Goal: Task Accomplishment & Management: Complete application form

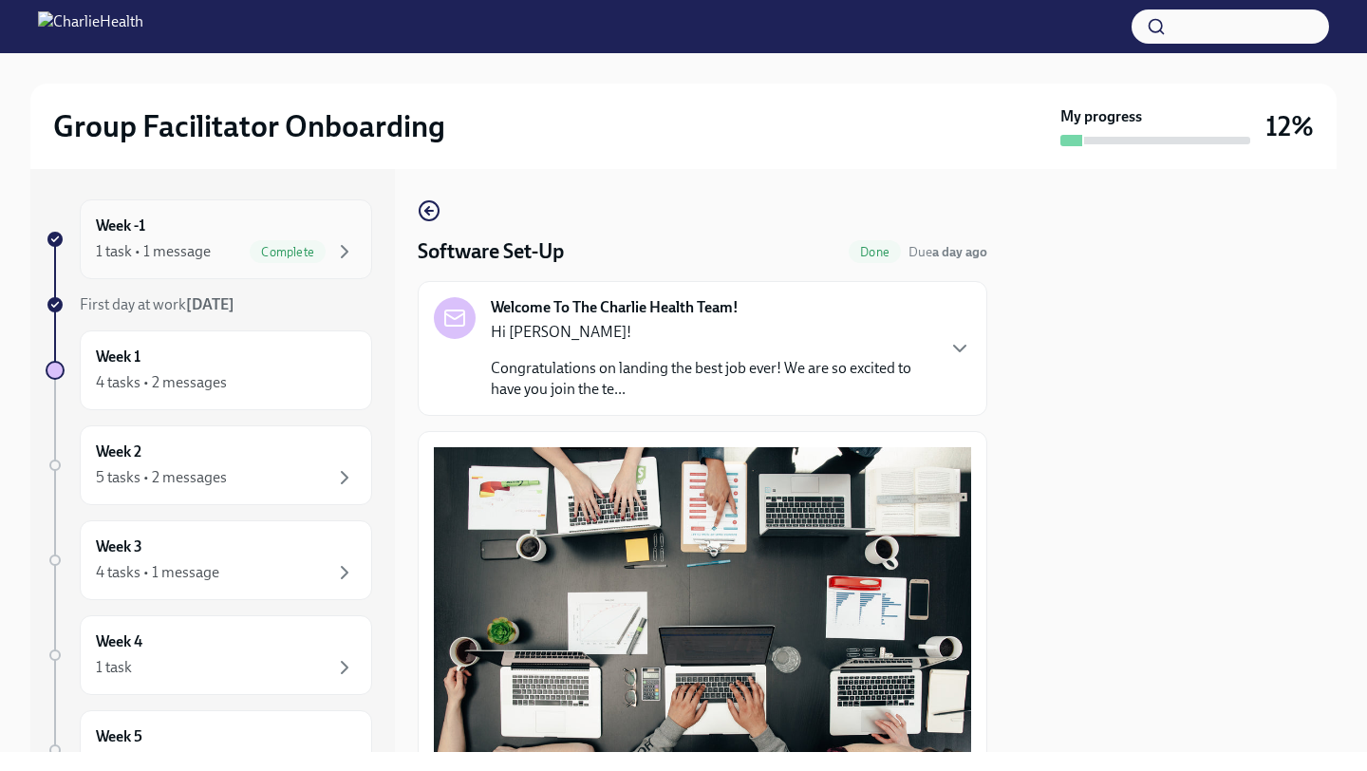
click at [352, 272] on div "Week -1 1 task • 1 message Complete" at bounding box center [226, 239] width 292 height 80
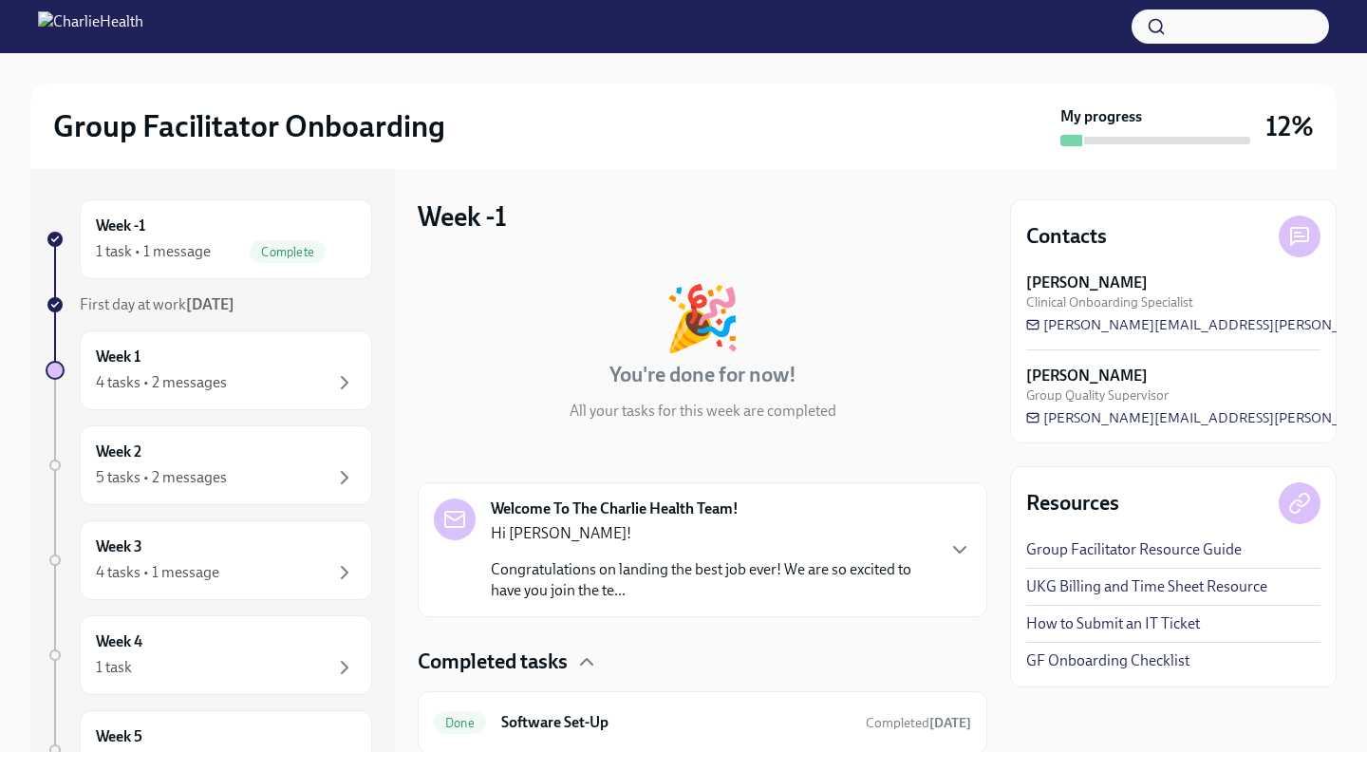
scroll to position [63, 0]
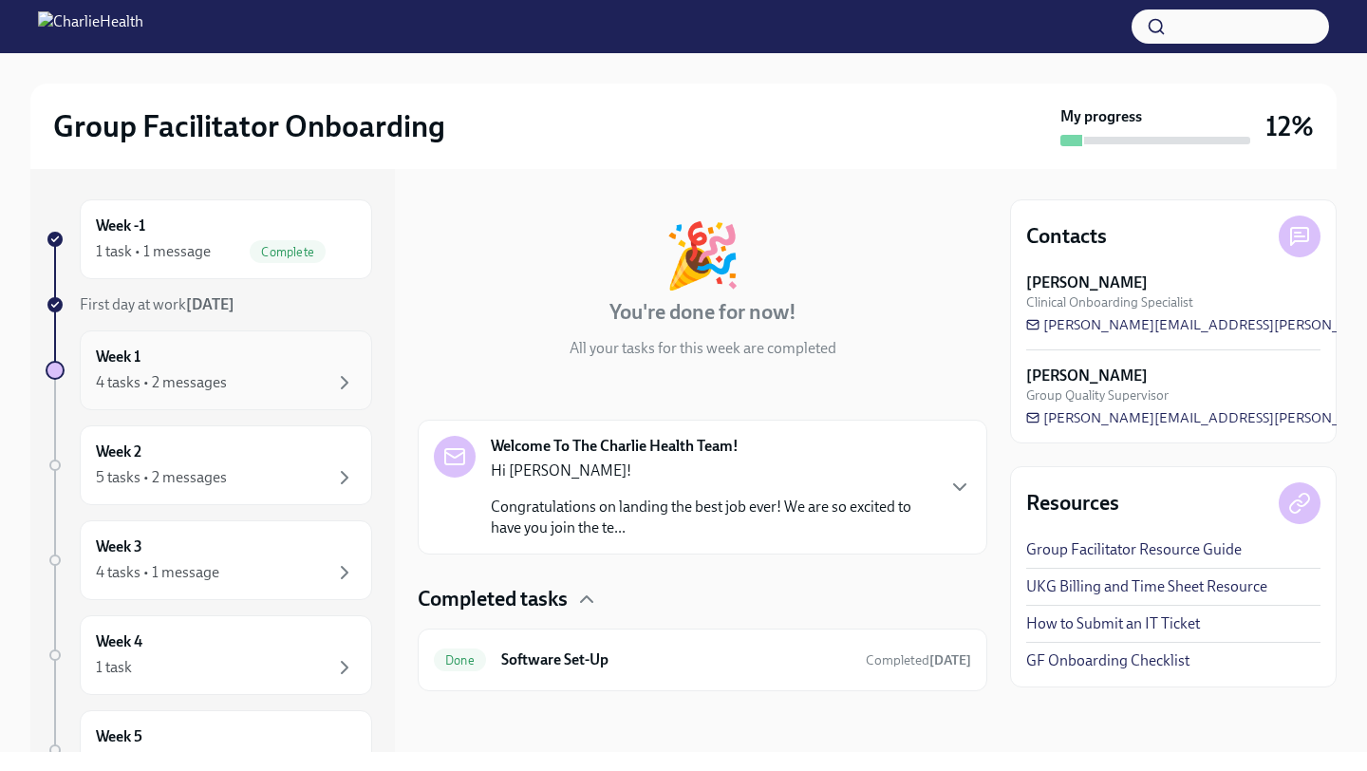
click at [325, 392] on div "4 tasks • 2 messages" at bounding box center [226, 382] width 260 height 23
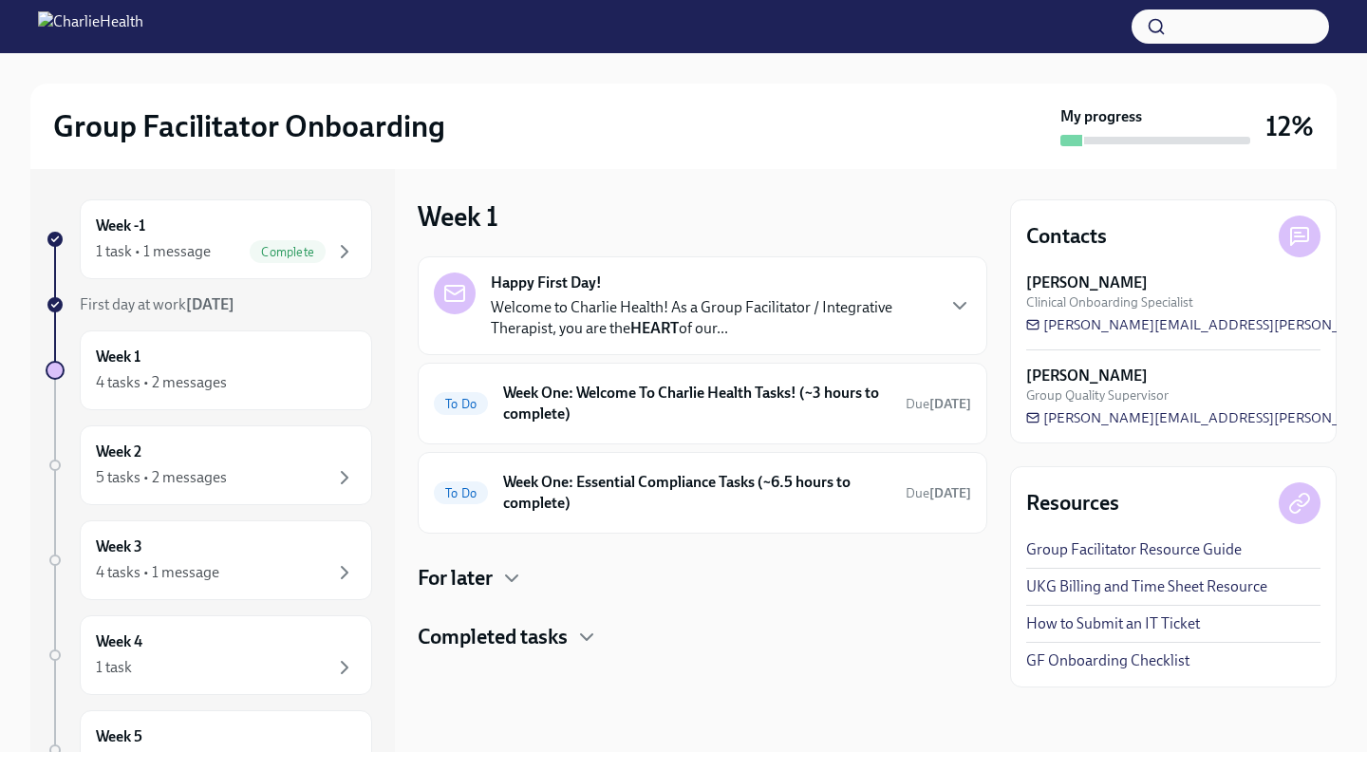
click at [934, 303] on div "Happy First Day! Welcome to Charlie Health! As a Group Facilitator / Integrativ…" at bounding box center [702, 305] width 537 height 66
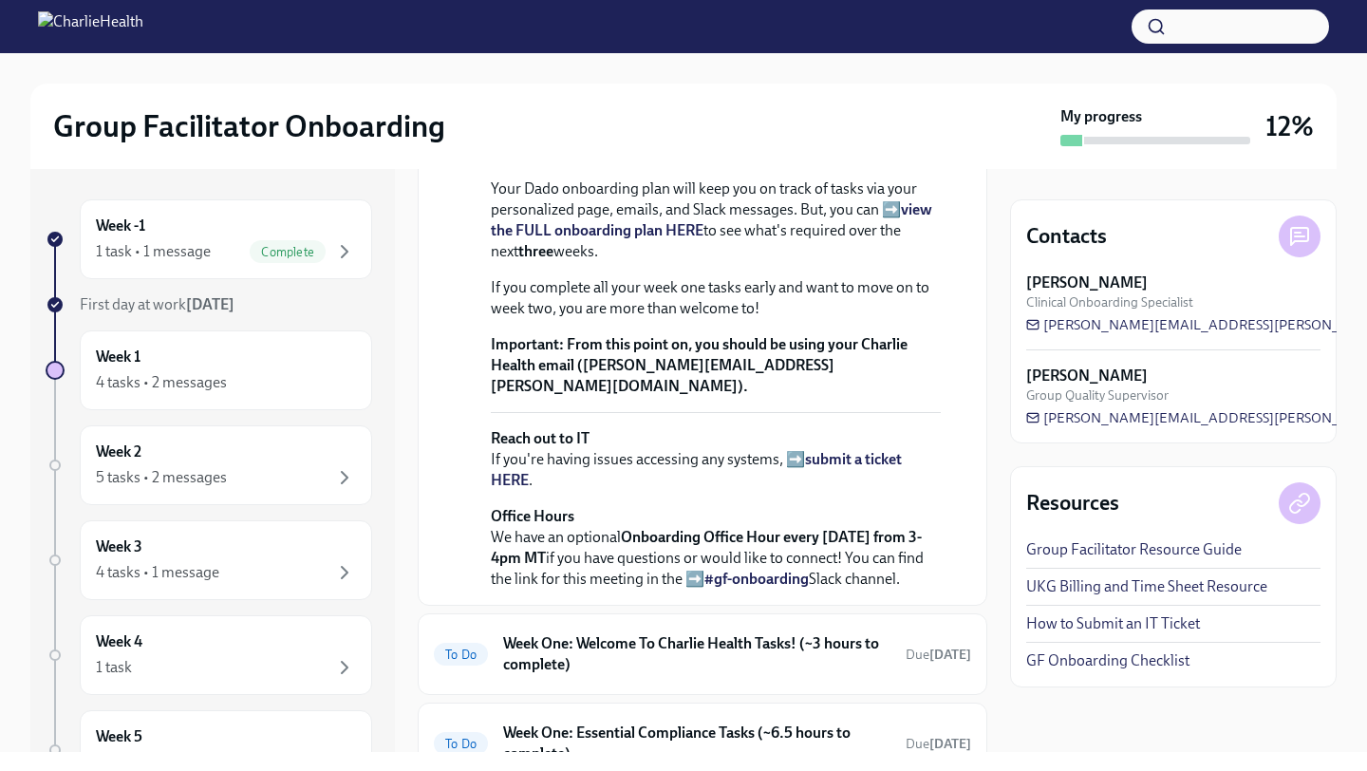
scroll to position [810, 0]
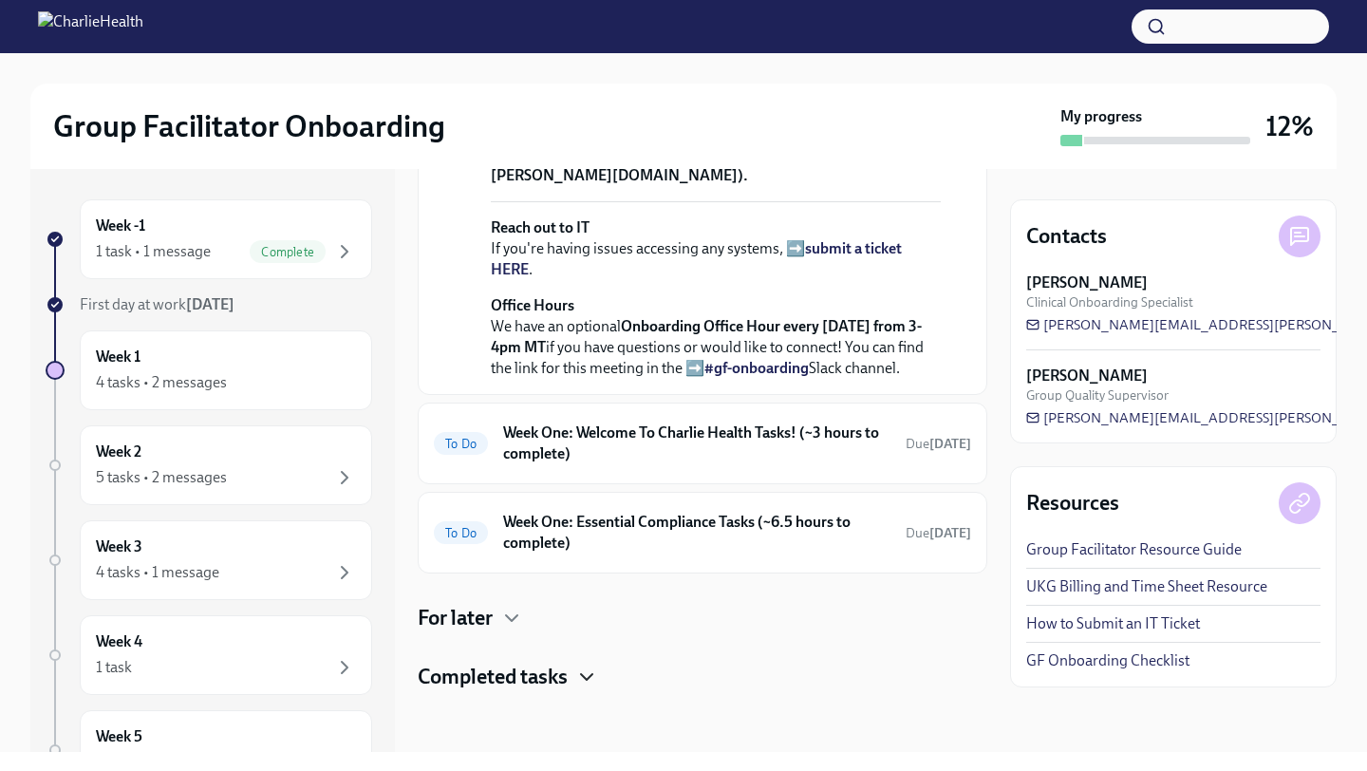
click at [594, 668] on icon "button" at bounding box center [586, 676] width 23 height 23
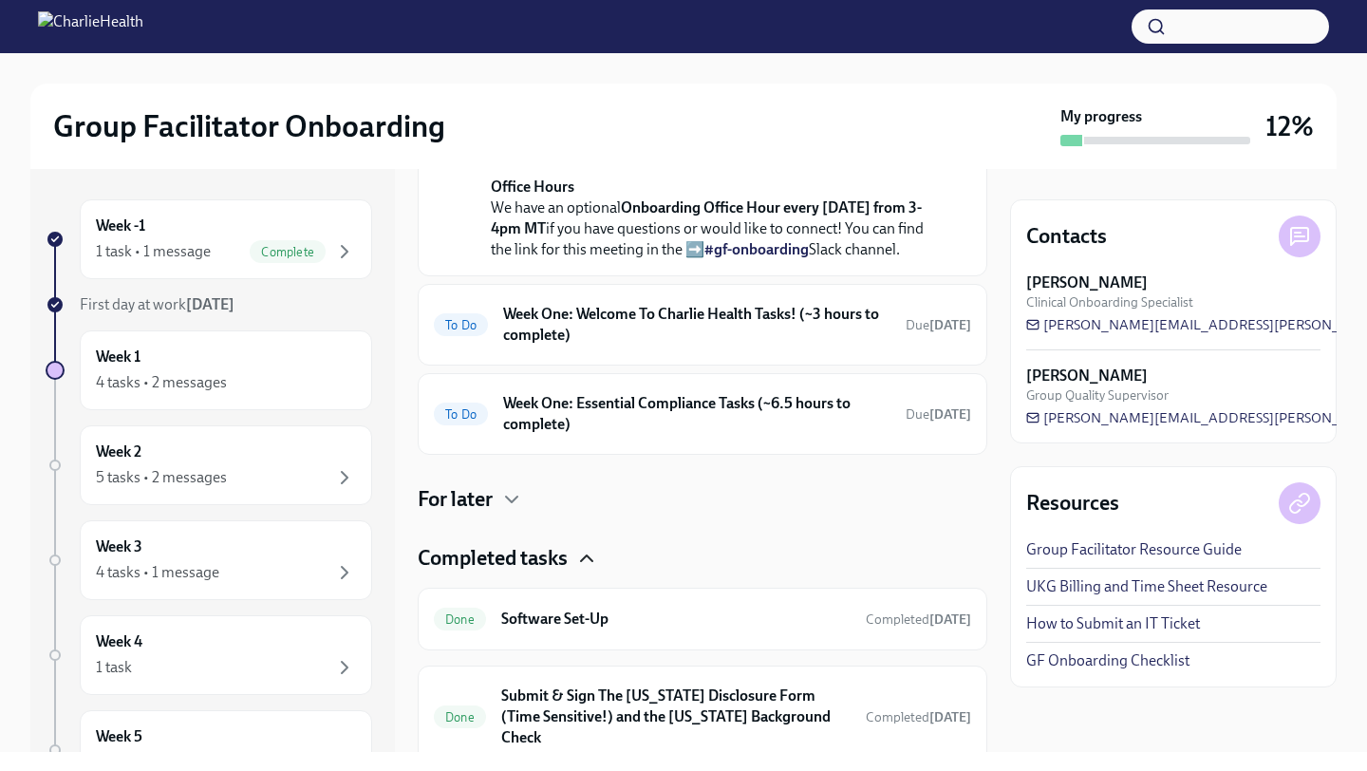
scroll to position [753, 0]
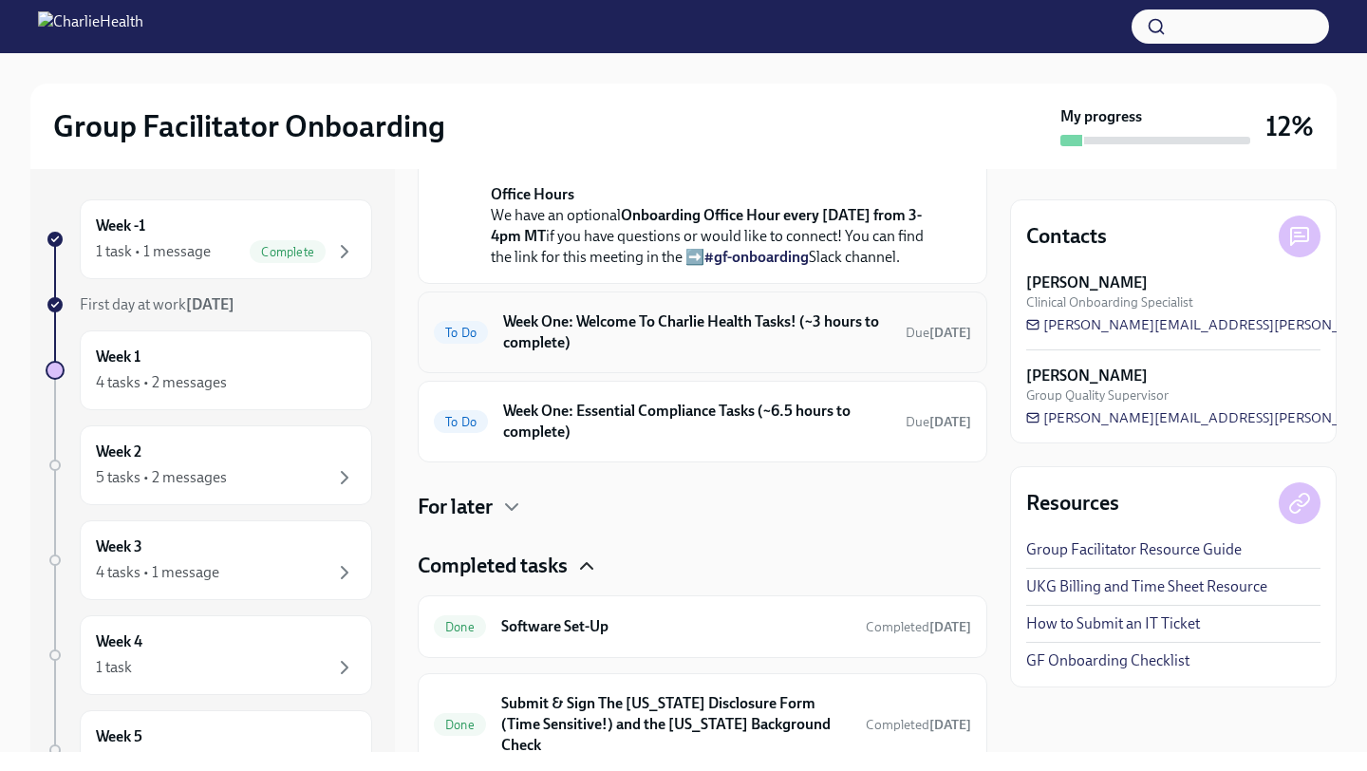
click at [772, 353] on h6 "Week One: Welcome To Charlie Health Tasks! (~3 hours to complete)" at bounding box center [696, 332] width 387 height 42
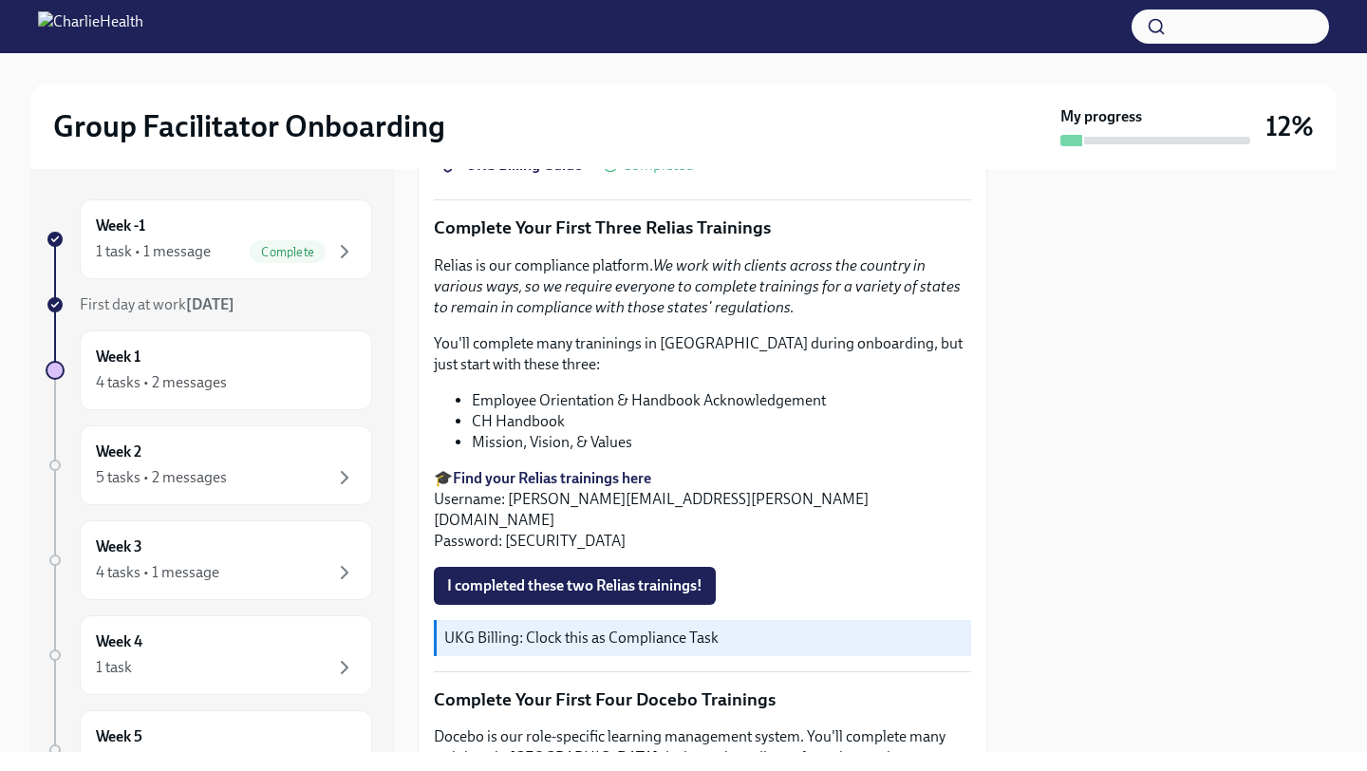
scroll to position [1985, 0]
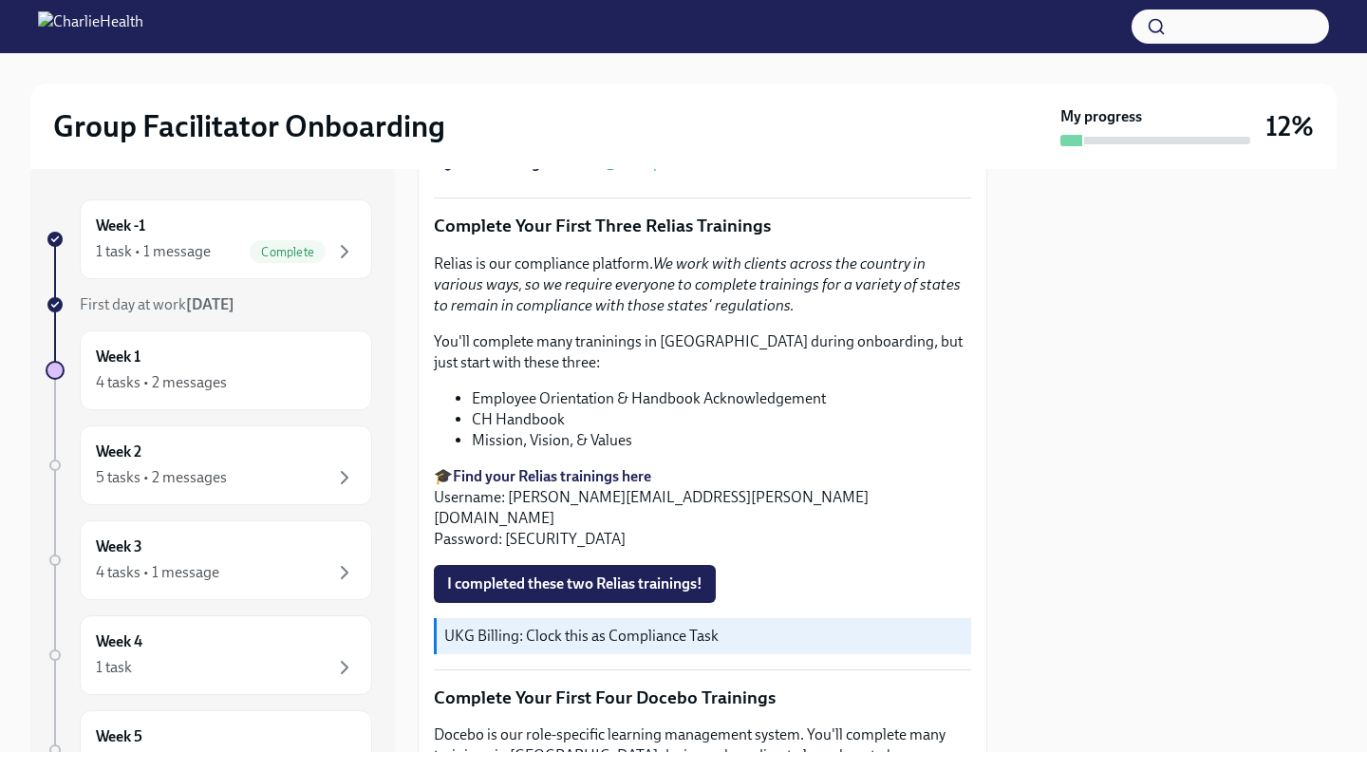
click at [580, 473] on strong "Find your Relias trainings here" at bounding box center [552, 476] width 198 height 18
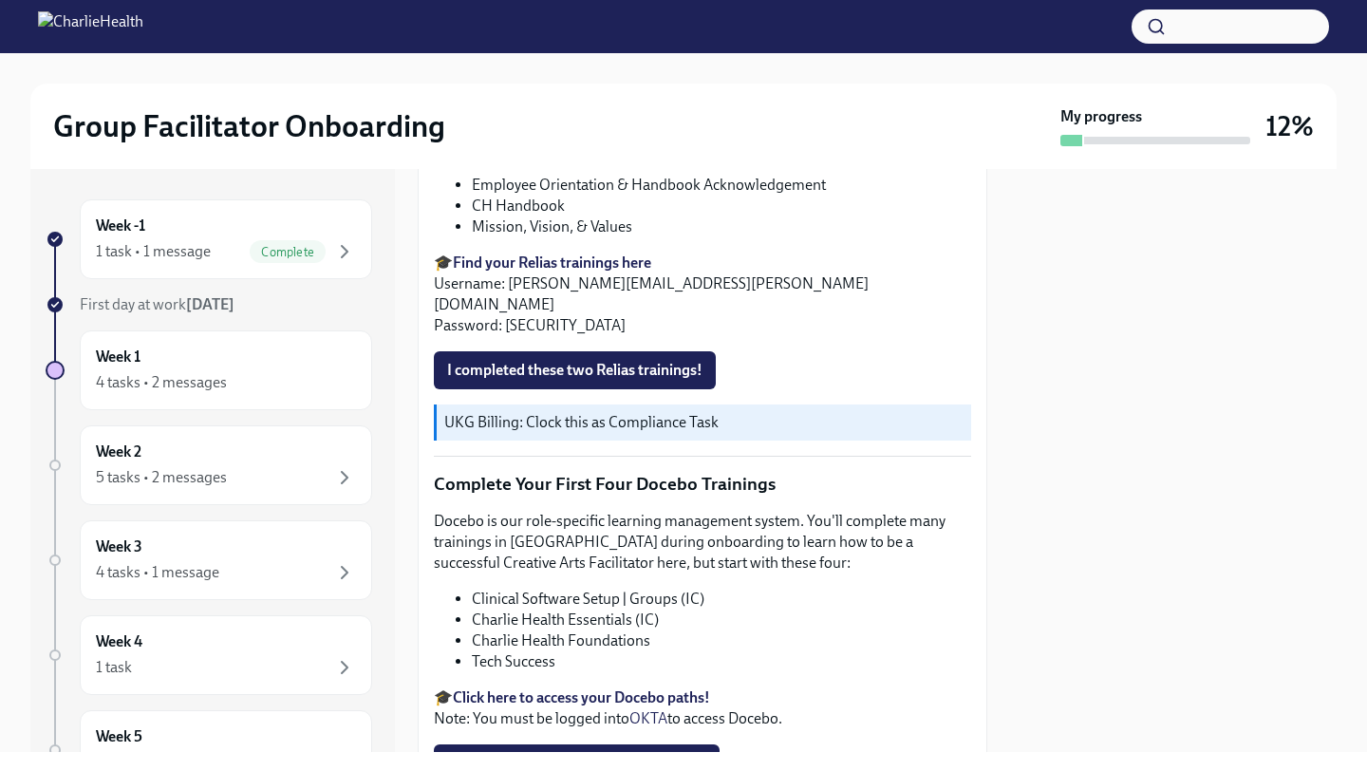
scroll to position [2413, 0]
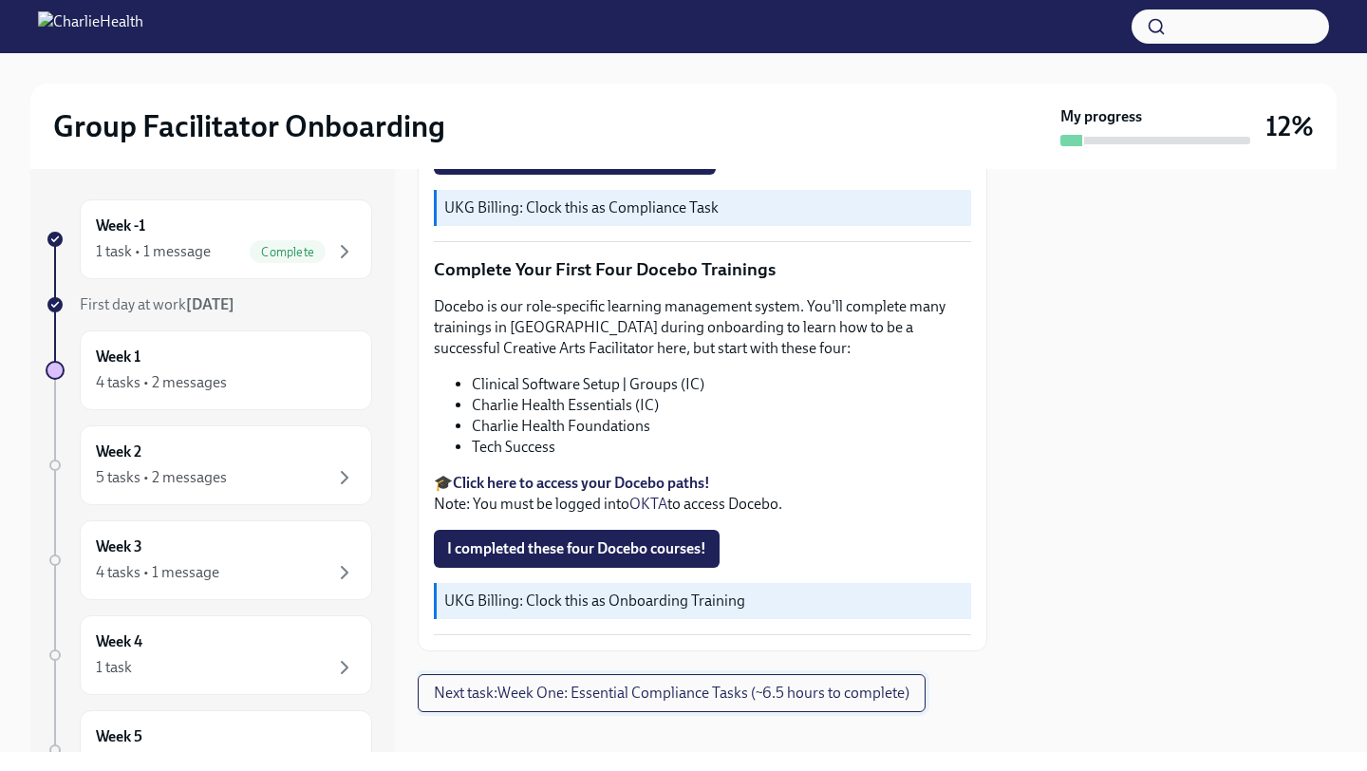
click at [649, 683] on span "Next task : Week One: Essential Compliance Tasks (~6.5 hours to complete)" at bounding box center [671, 692] width 475 height 19
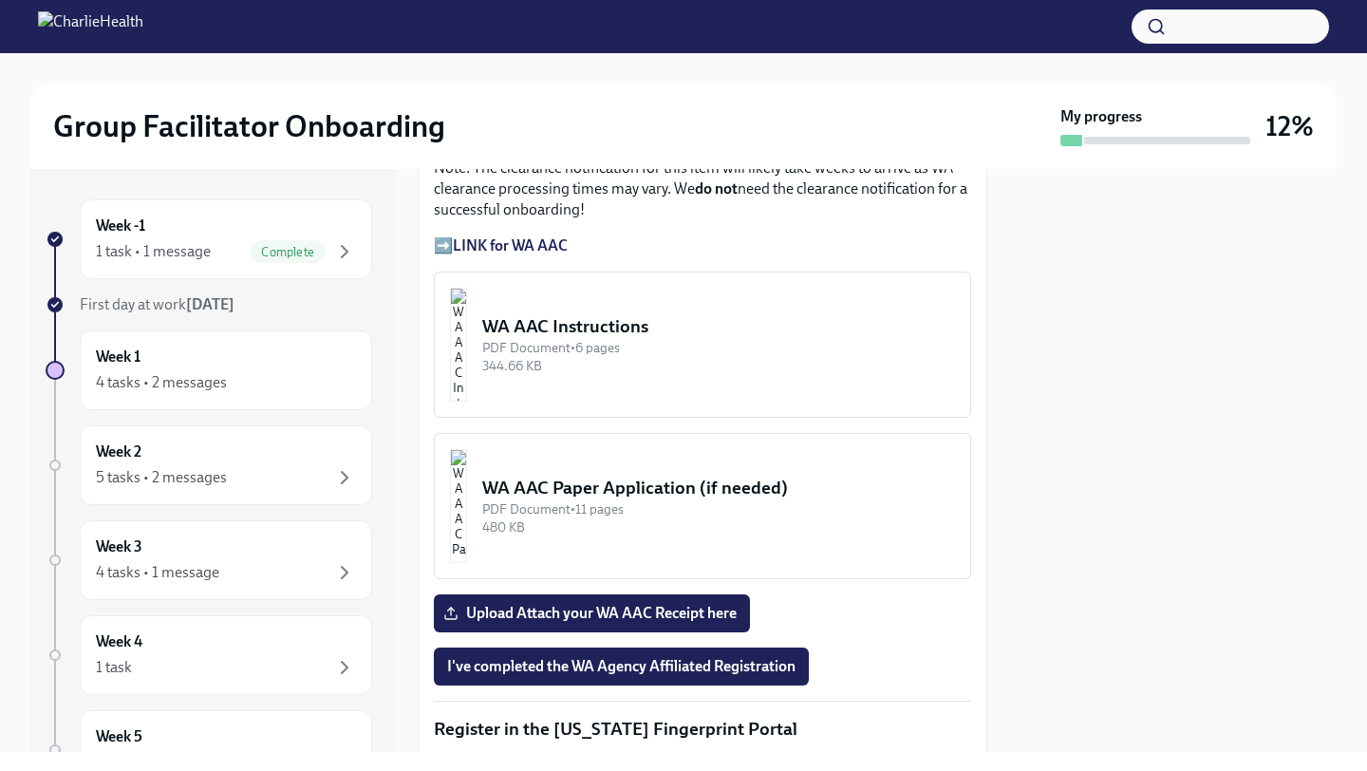
scroll to position [1686, 0]
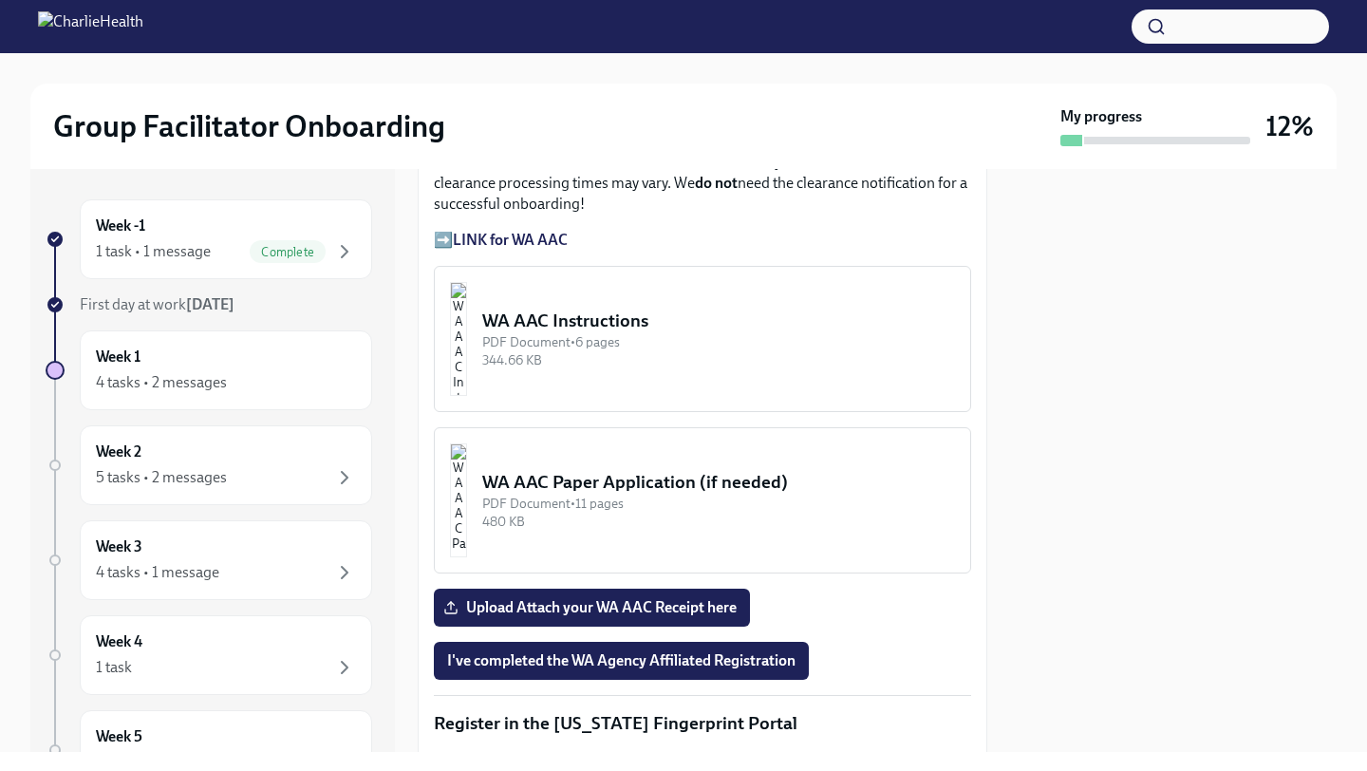
click at [630, 333] on div "PDF Document • 6 pages" at bounding box center [718, 342] width 473 height 18
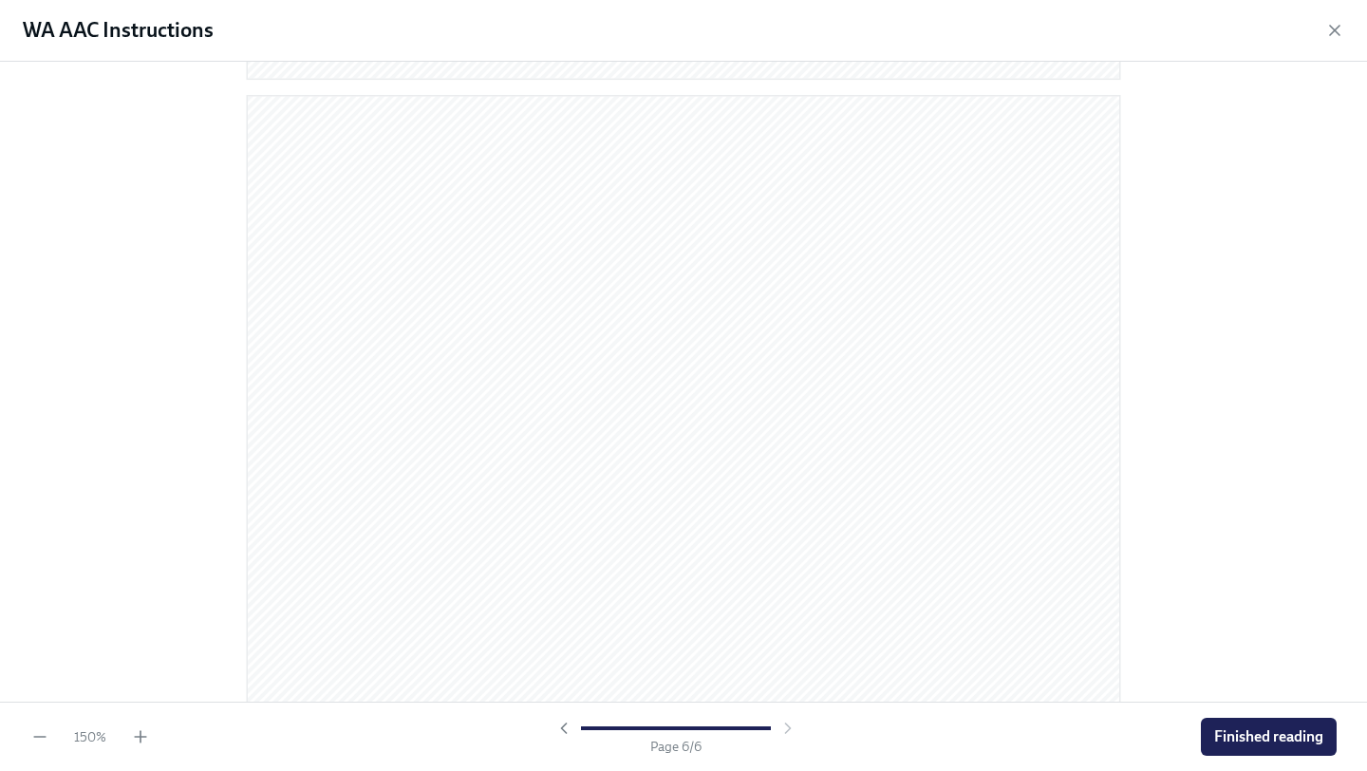
scroll to position [5727, 0]
click at [1256, 729] on span "Finished reading" at bounding box center [1268, 736] width 109 height 19
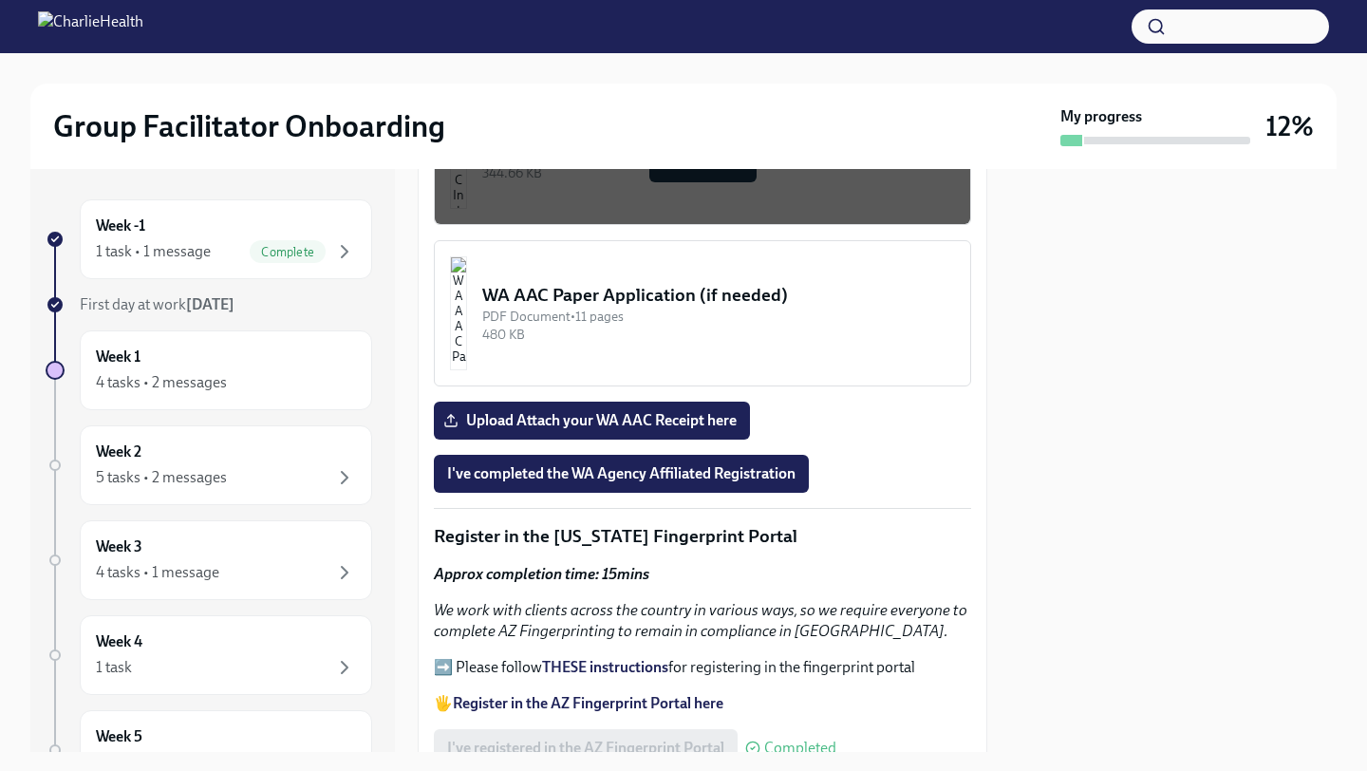
scroll to position [1872, 0]
click at [728, 296] on div "WA AAC Paper Application (if needed)" at bounding box center [718, 296] width 473 height 25
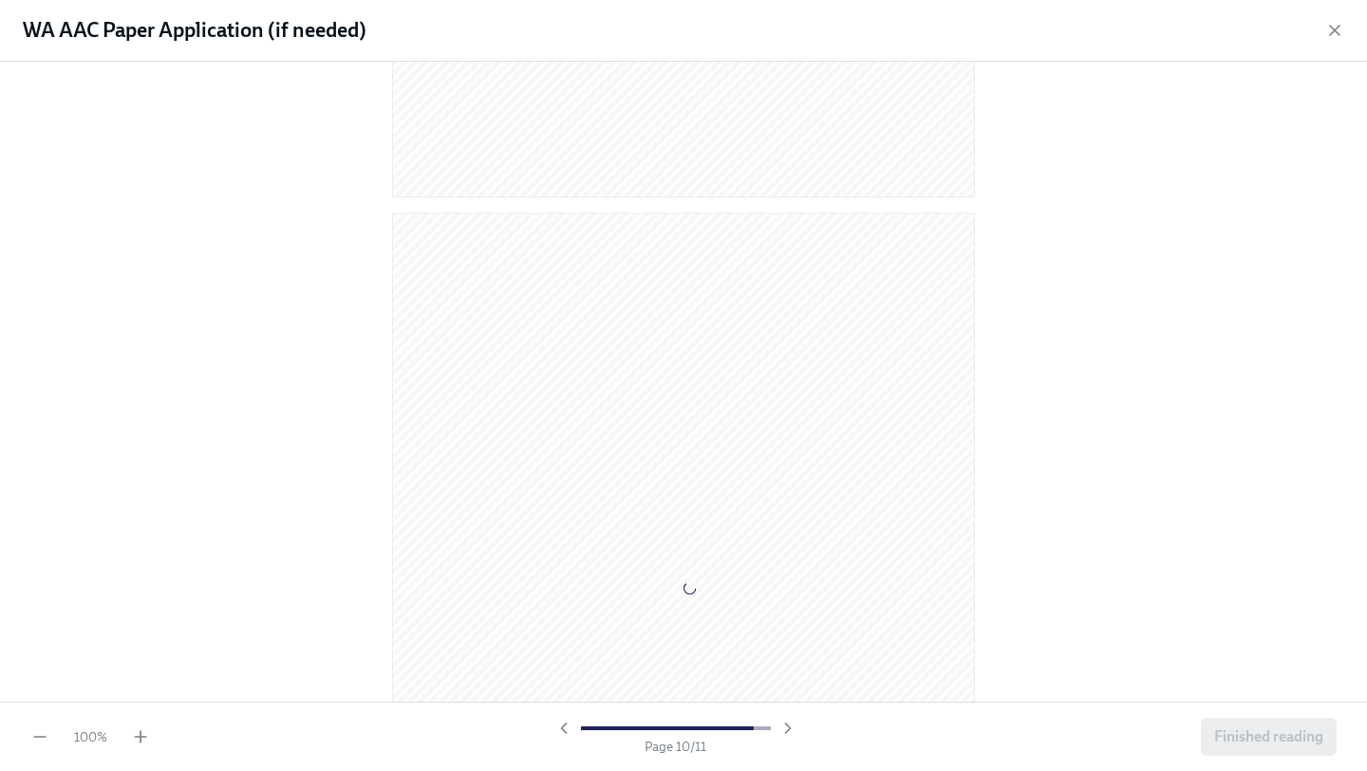
scroll to position [7831, 0]
click at [1226, 734] on span "Finished reading" at bounding box center [1268, 736] width 109 height 19
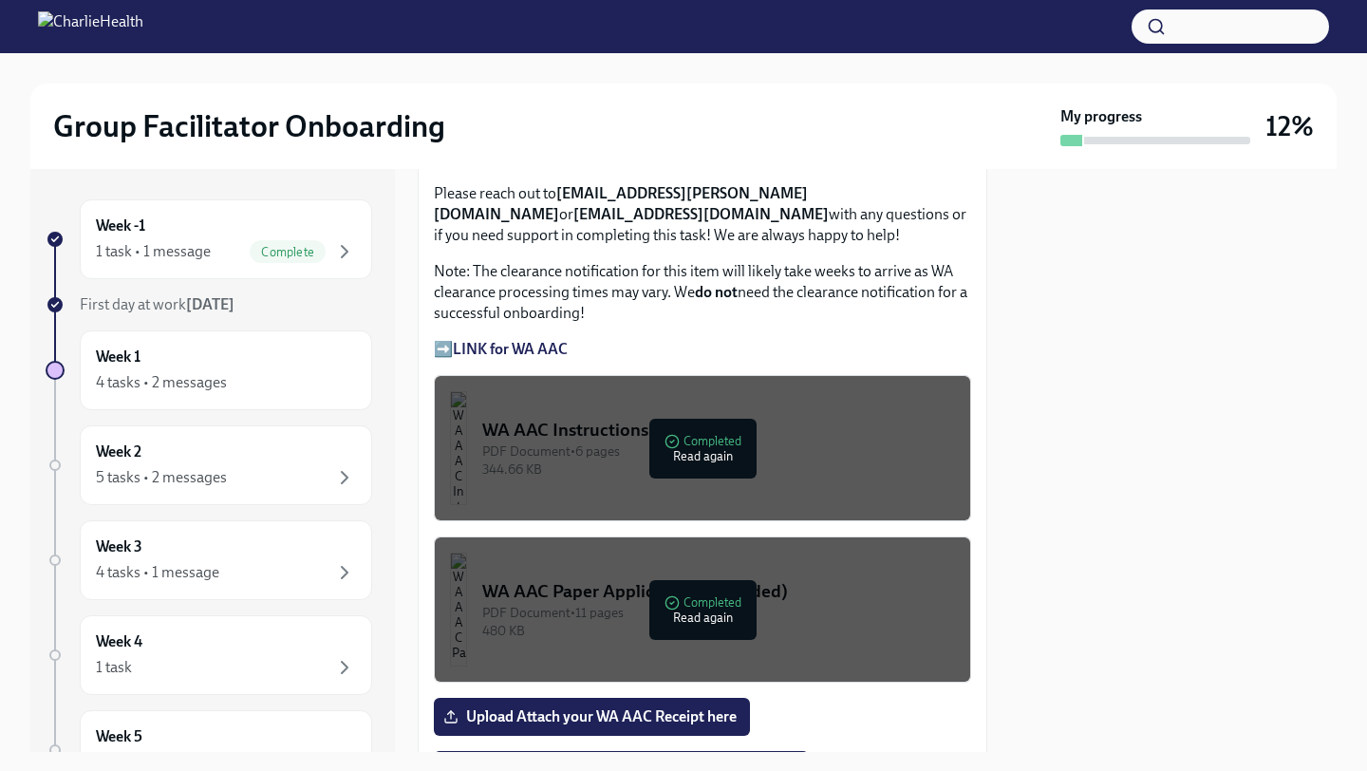
scroll to position [1576, 0]
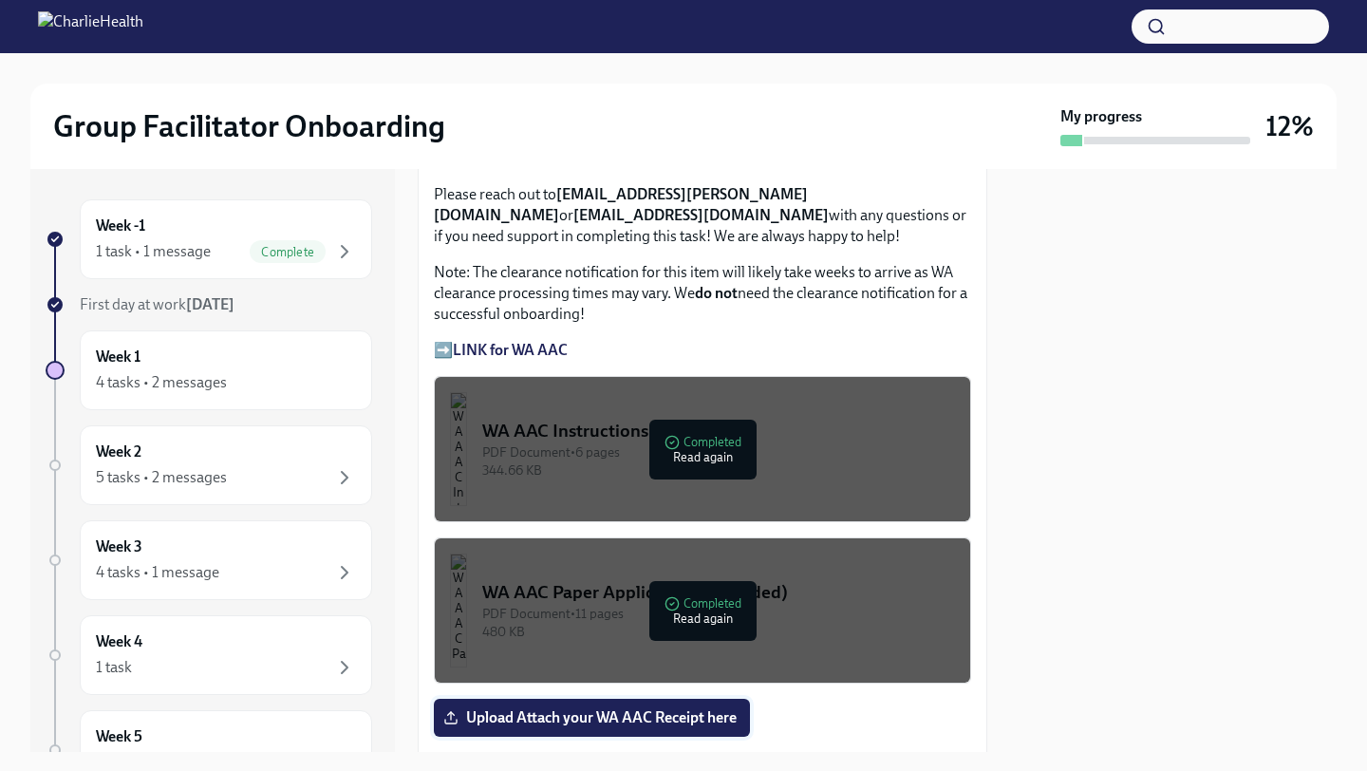
click at [700, 704] on label "Upload Attach your WA AAC Receipt here" at bounding box center [592, 717] width 316 height 38
click at [0, 0] on input "Upload Attach your WA AAC Receipt here" at bounding box center [0, 0] width 0 height 0
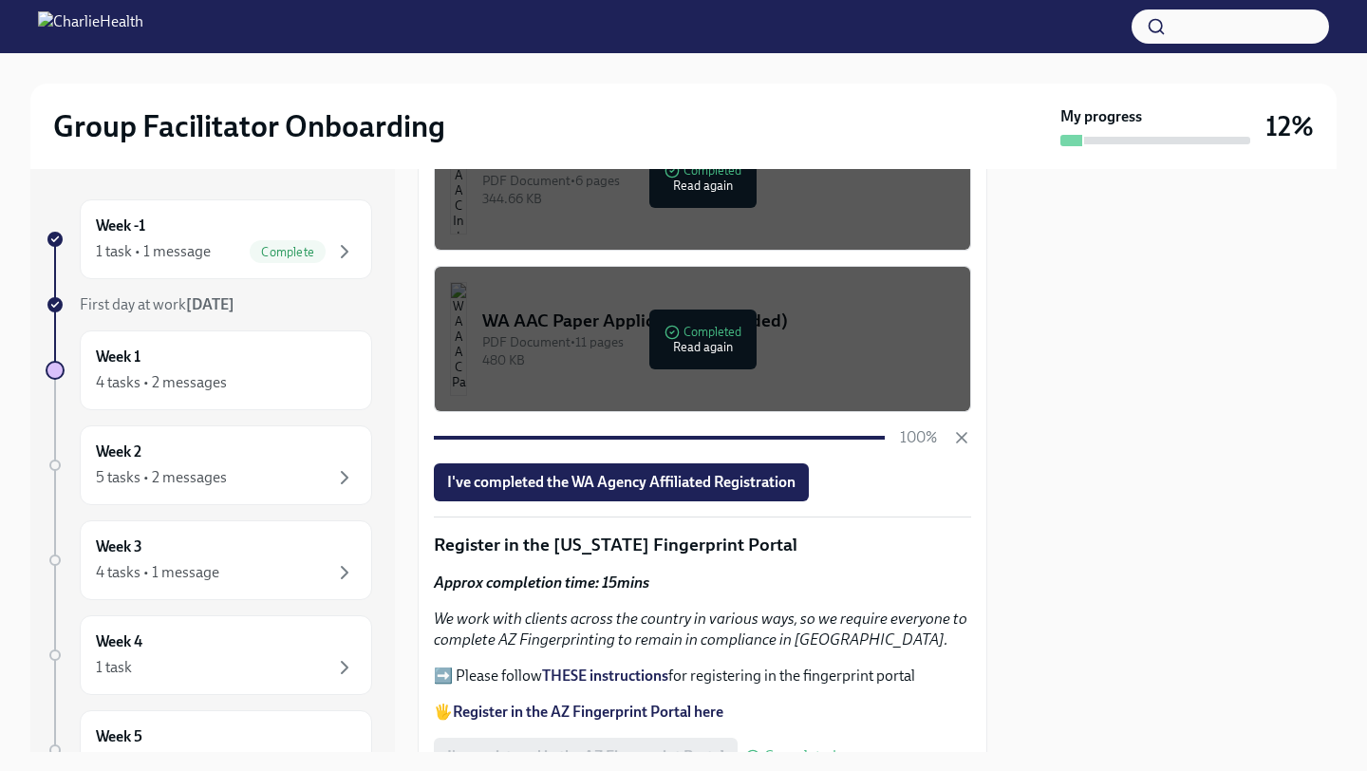
scroll to position [1852, 0]
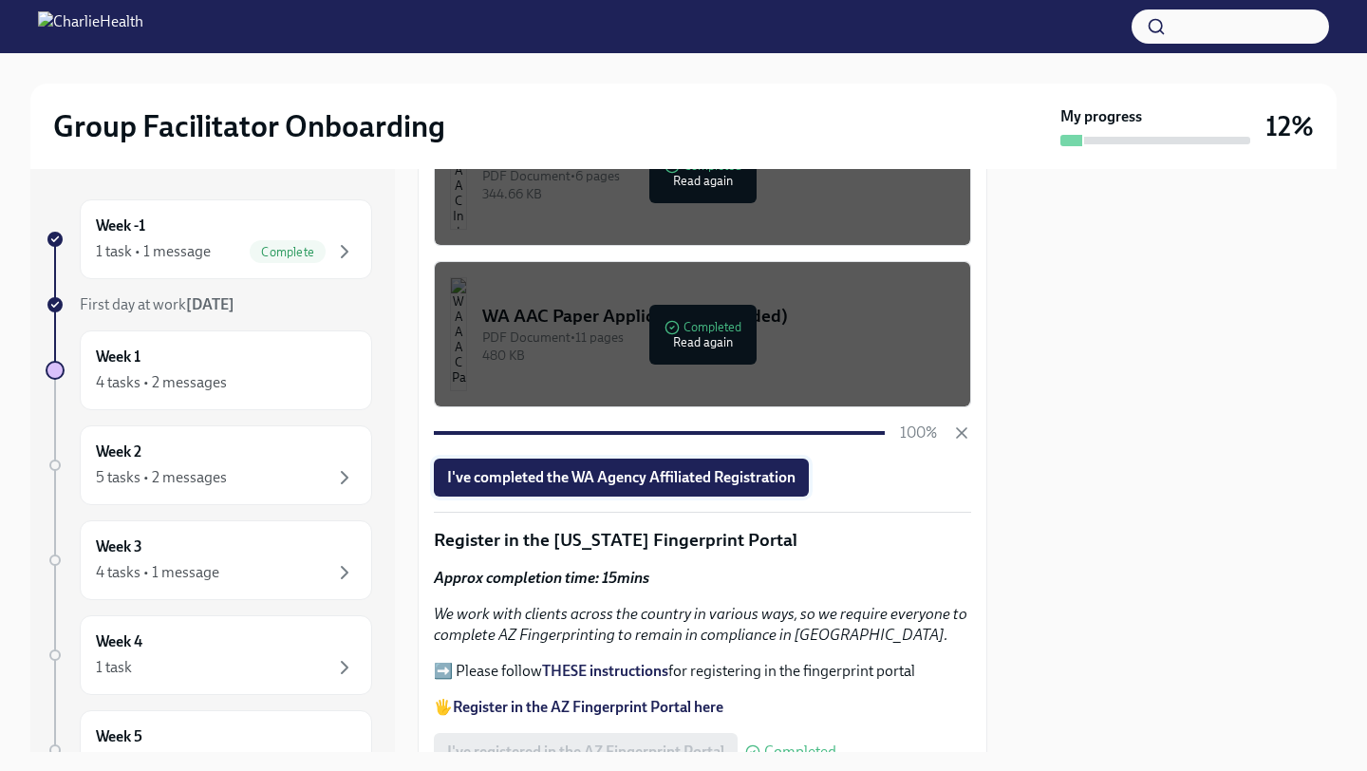
click at [556, 487] on span "I've completed the WA Agency Affiliated Registration" at bounding box center [621, 477] width 348 height 19
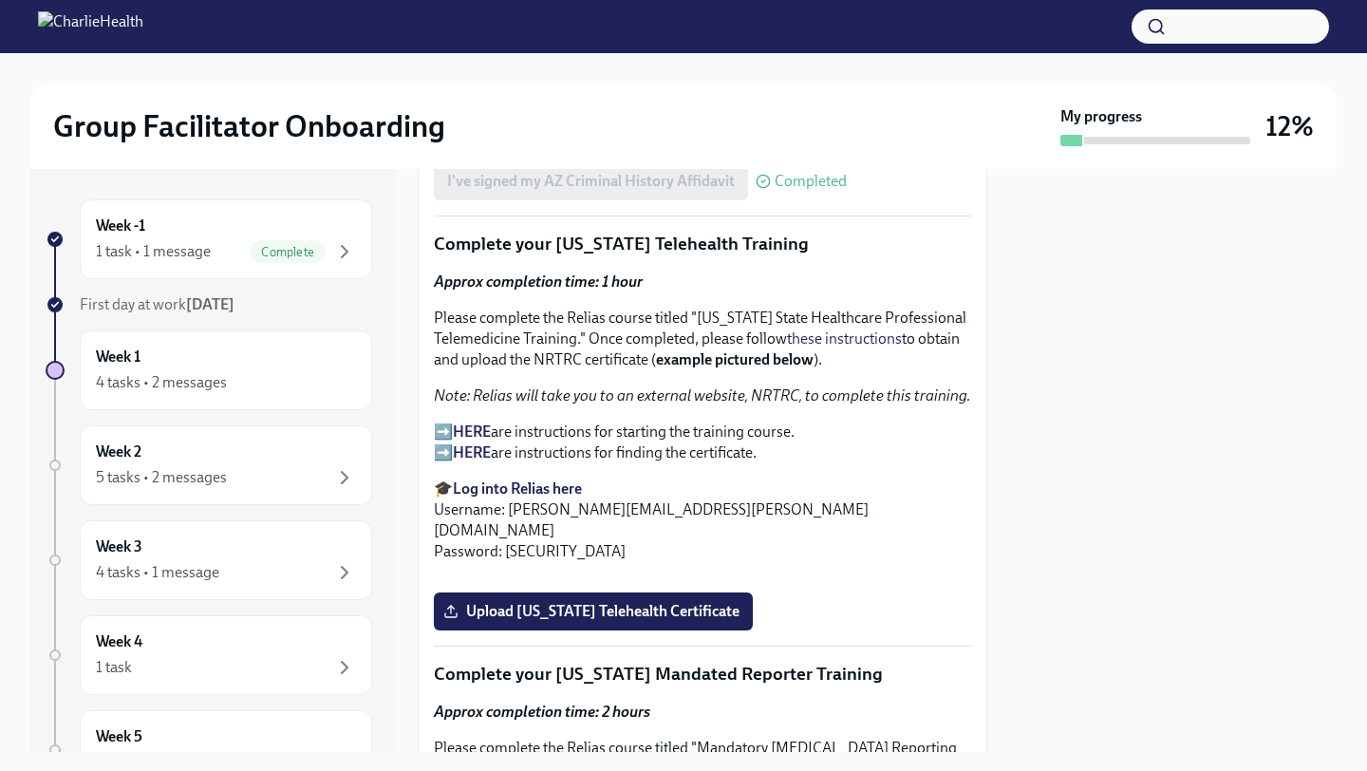
scroll to position [2726, 0]
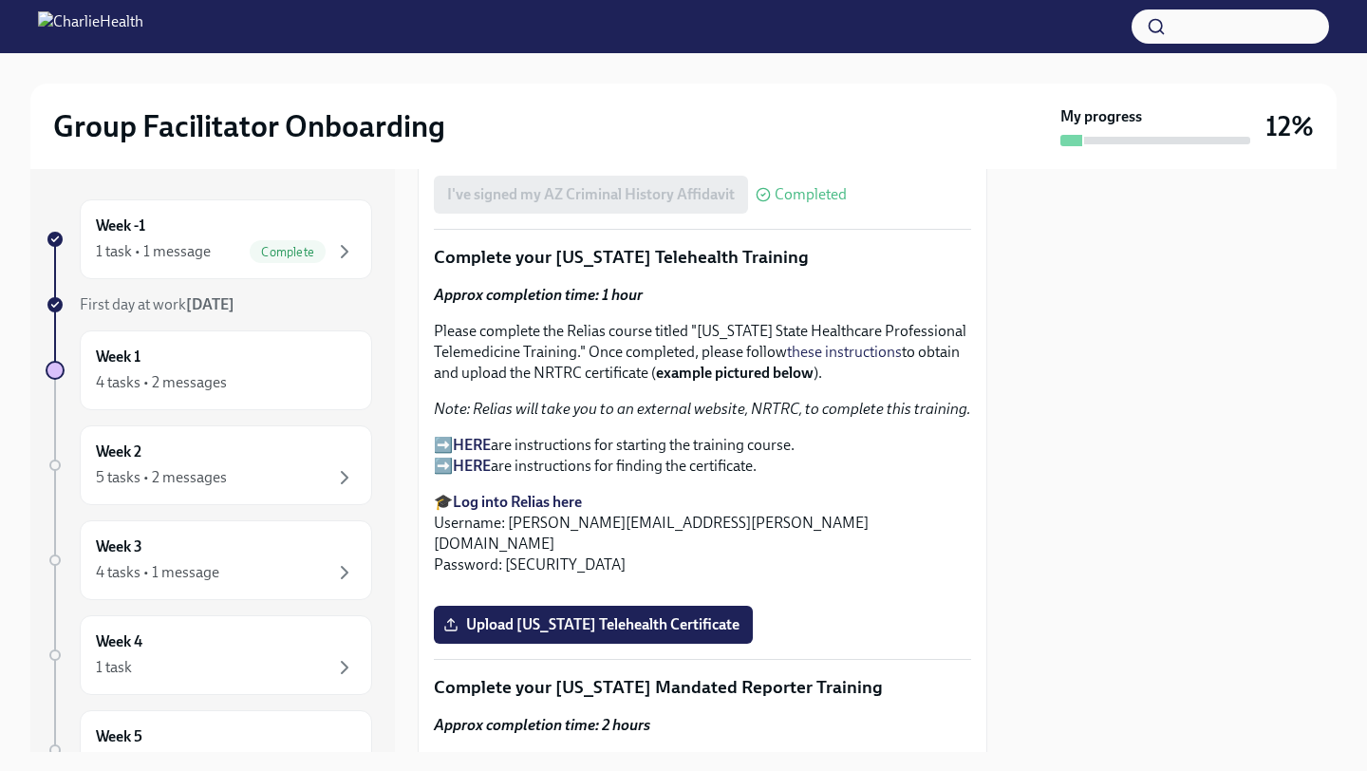
click at [515, 499] on strong "Log into Relias here" at bounding box center [517, 502] width 129 height 18
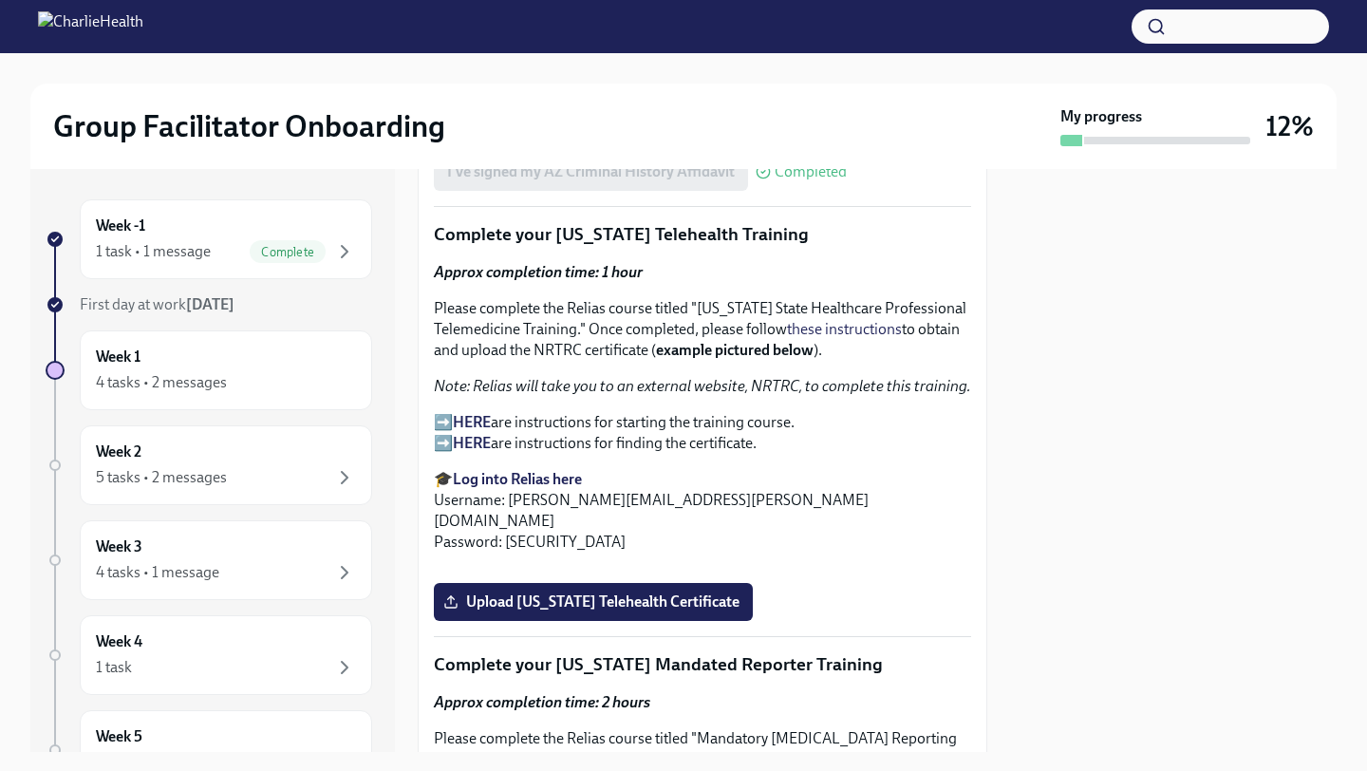
scroll to position [2748, 0]
click at [488, 428] on strong "HERE" at bounding box center [472, 423] width 38 height 18
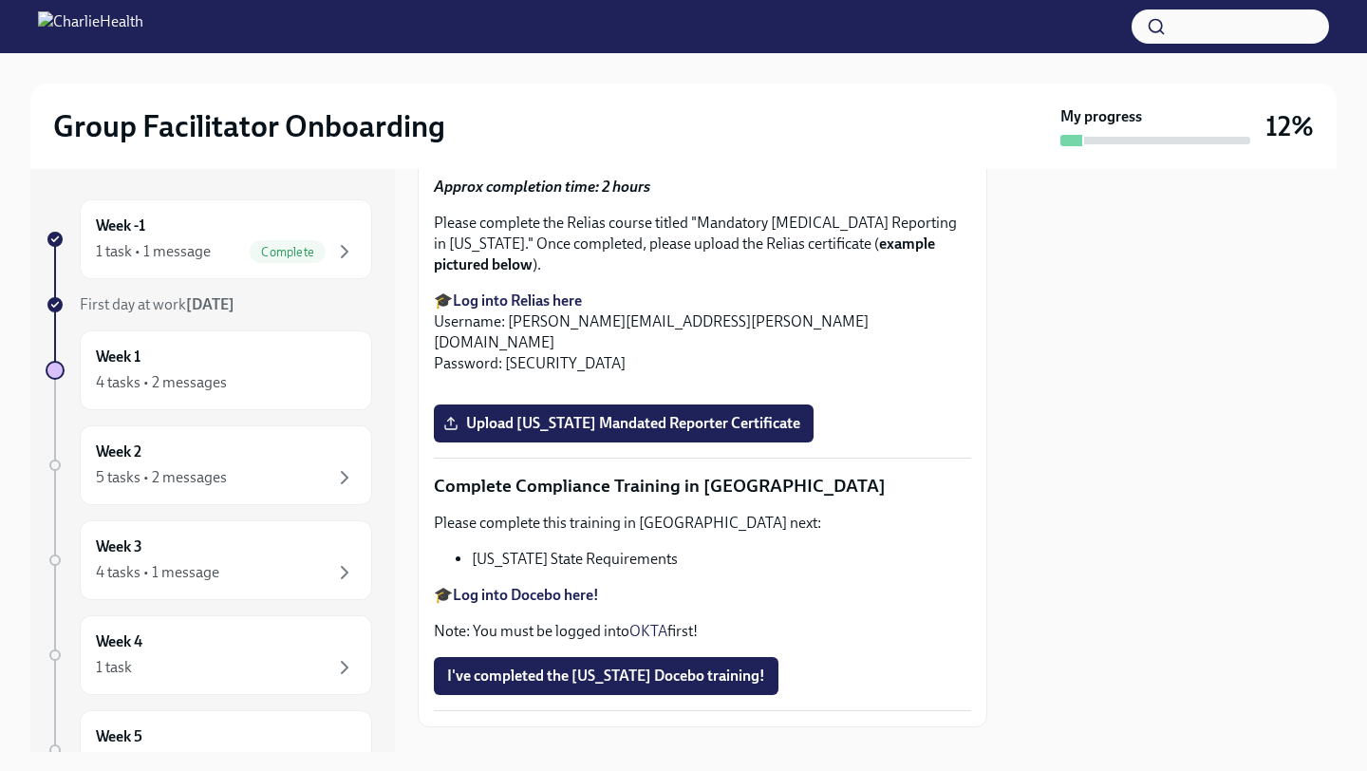
scroll to position [3271, 0]
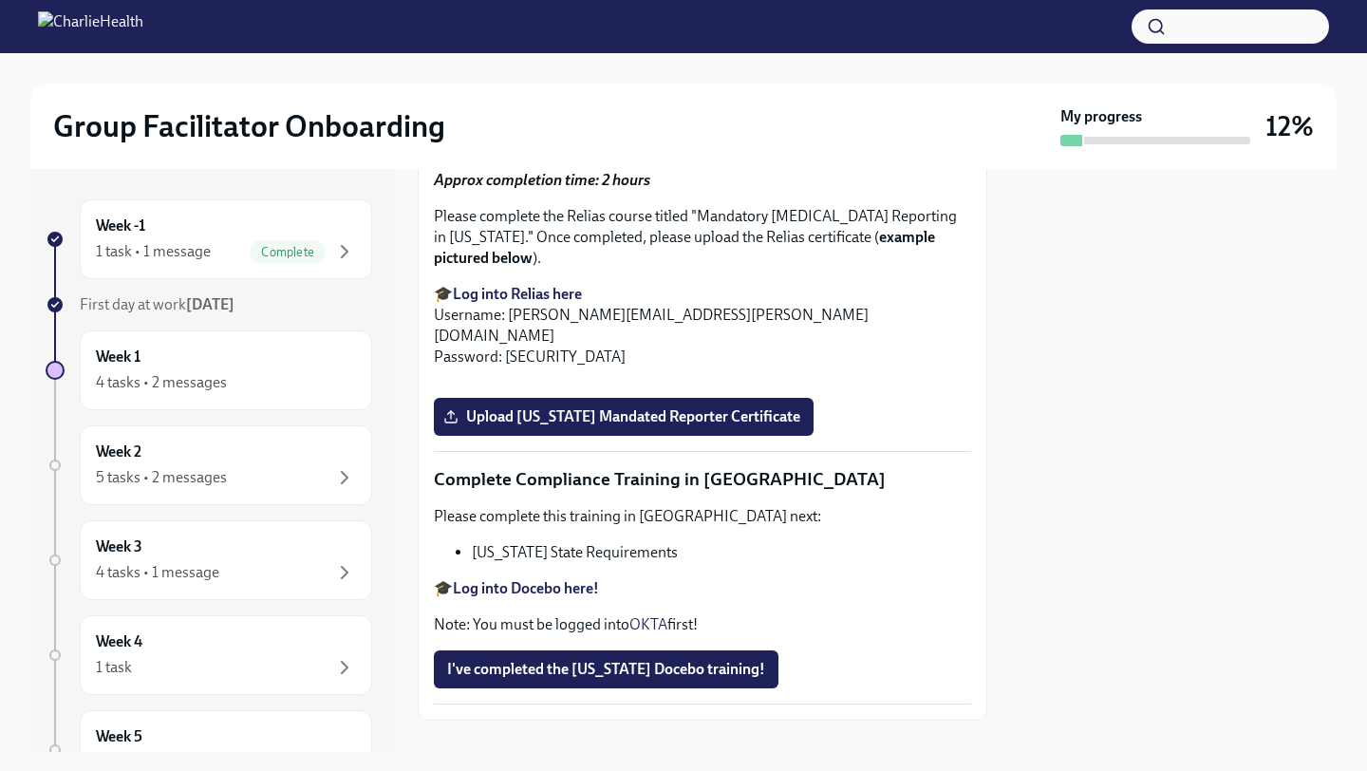
click at [681, 99] on label "Upload [US_STATE] Telehealth Certificate" at bounding box center [593, 80] width 319 height 38
click at [0, 0] on input "Upload [US_STATE] Telehealth Certificate" at bounding box center [0, 0] width 0 height 0
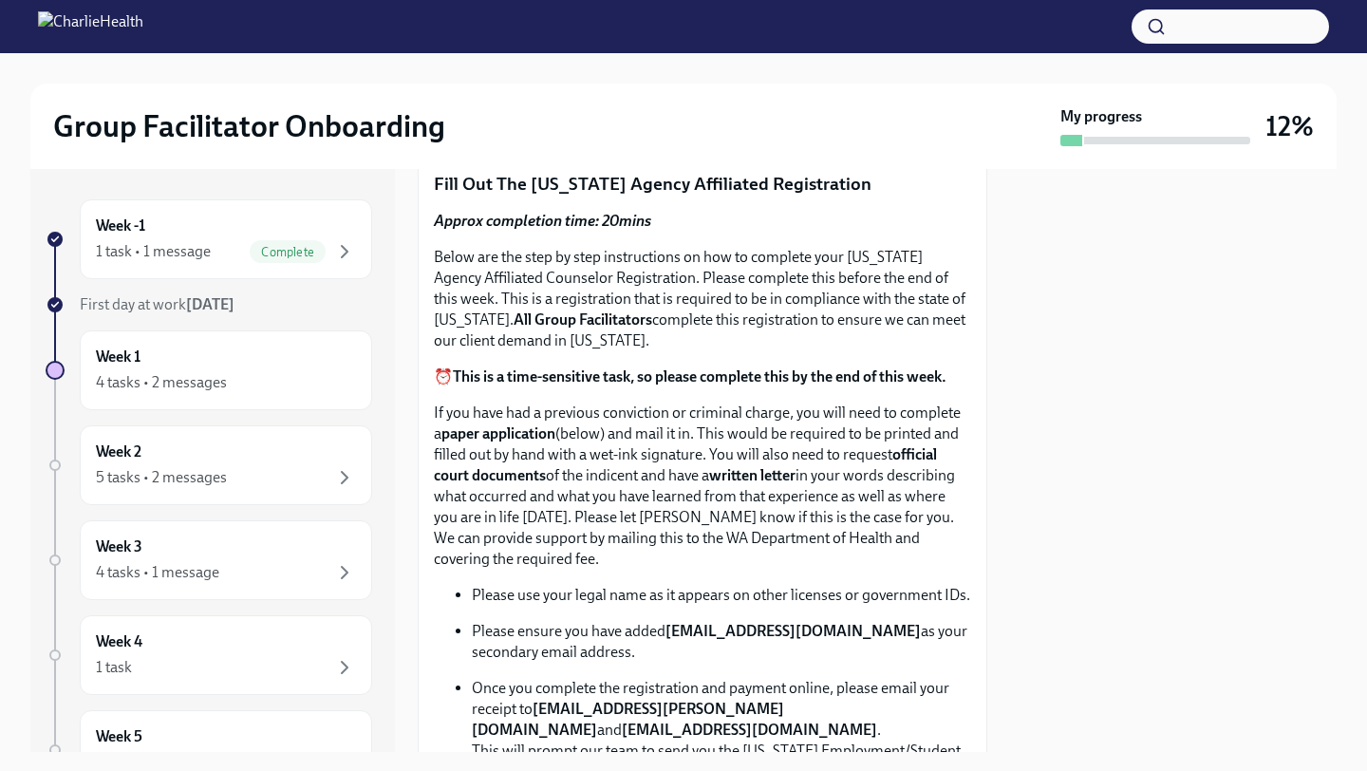
scroll to position [748, 0]
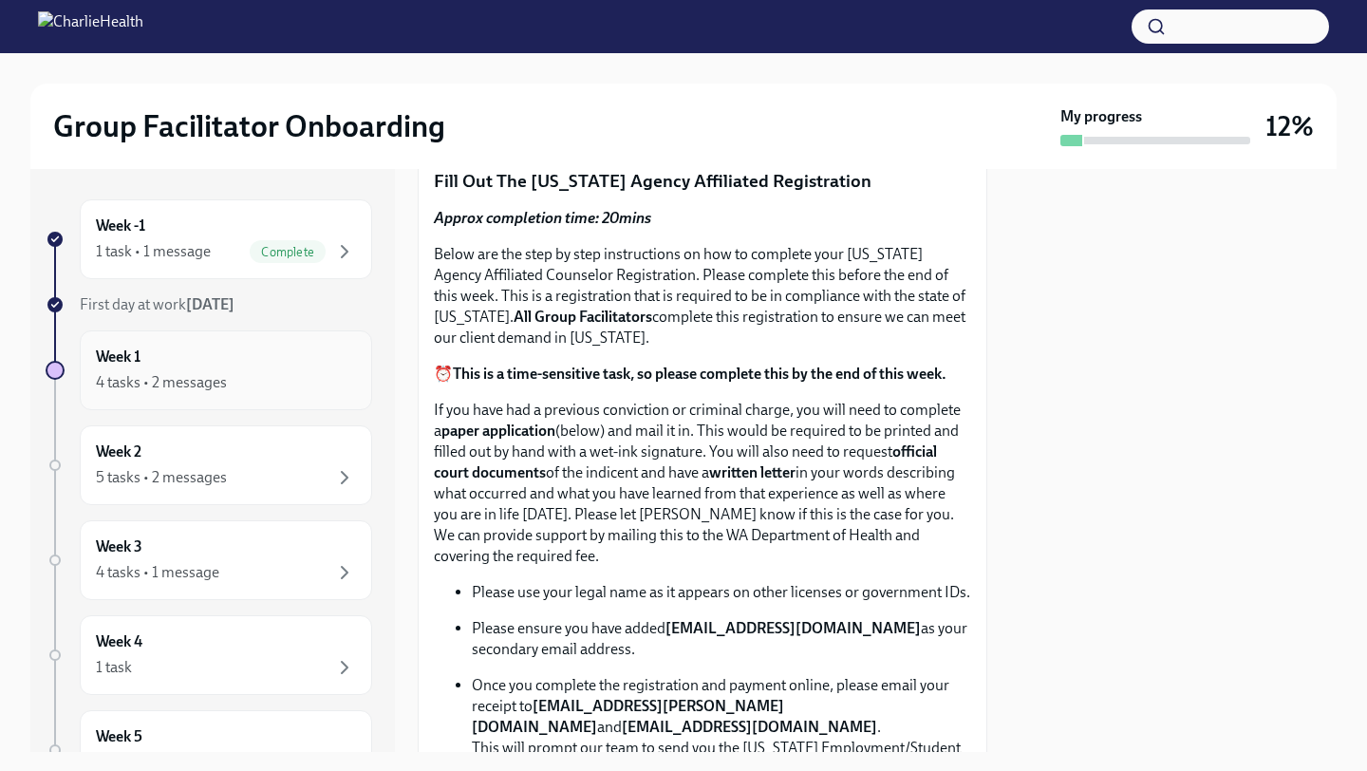
click at [182, 383] on div "4 tasks • 2 messages" at bounding box center [161, 382] width 131 height 21
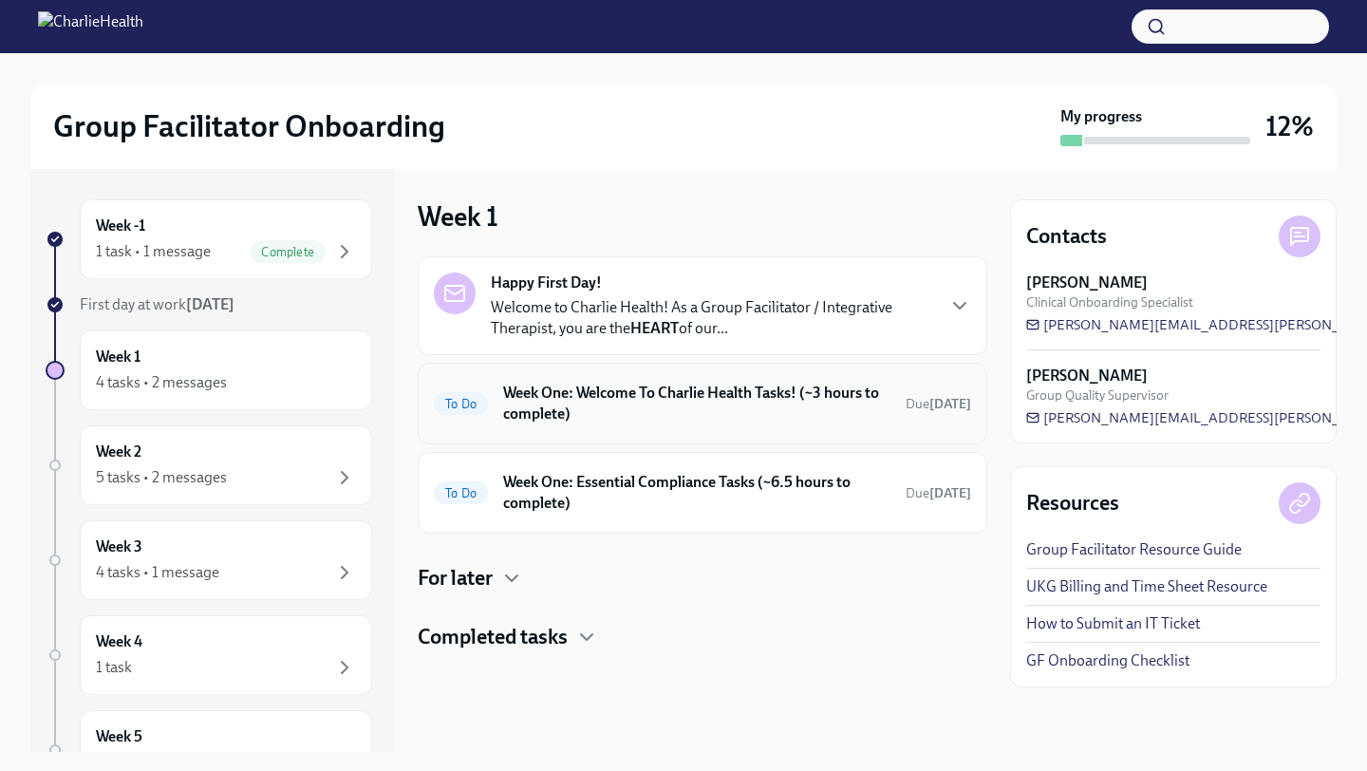
click at [813, 420] on h6 "Week One: Welcome To Charlie Health Tasks! (~3 hours to complete)" at bounding box center [696, 403] width 387 height 42
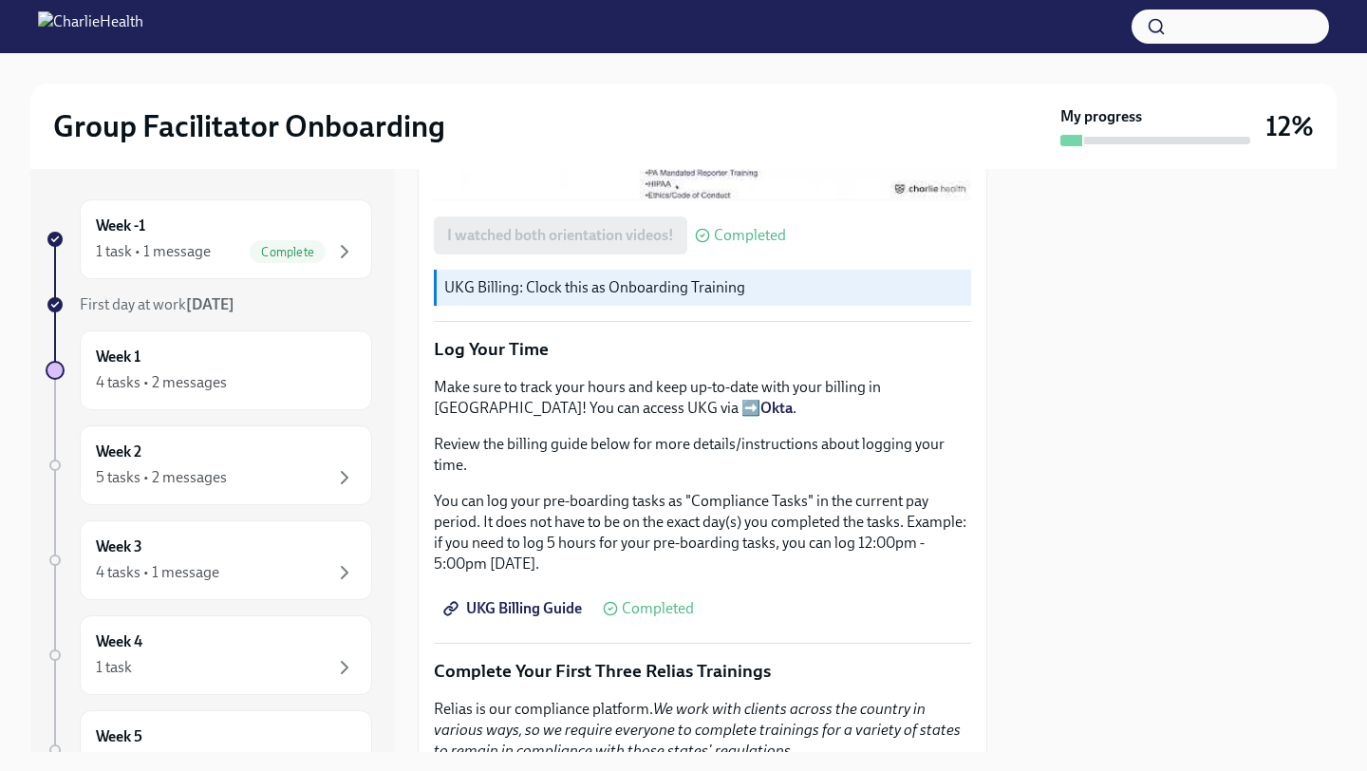
scroll to position [2413, 0]
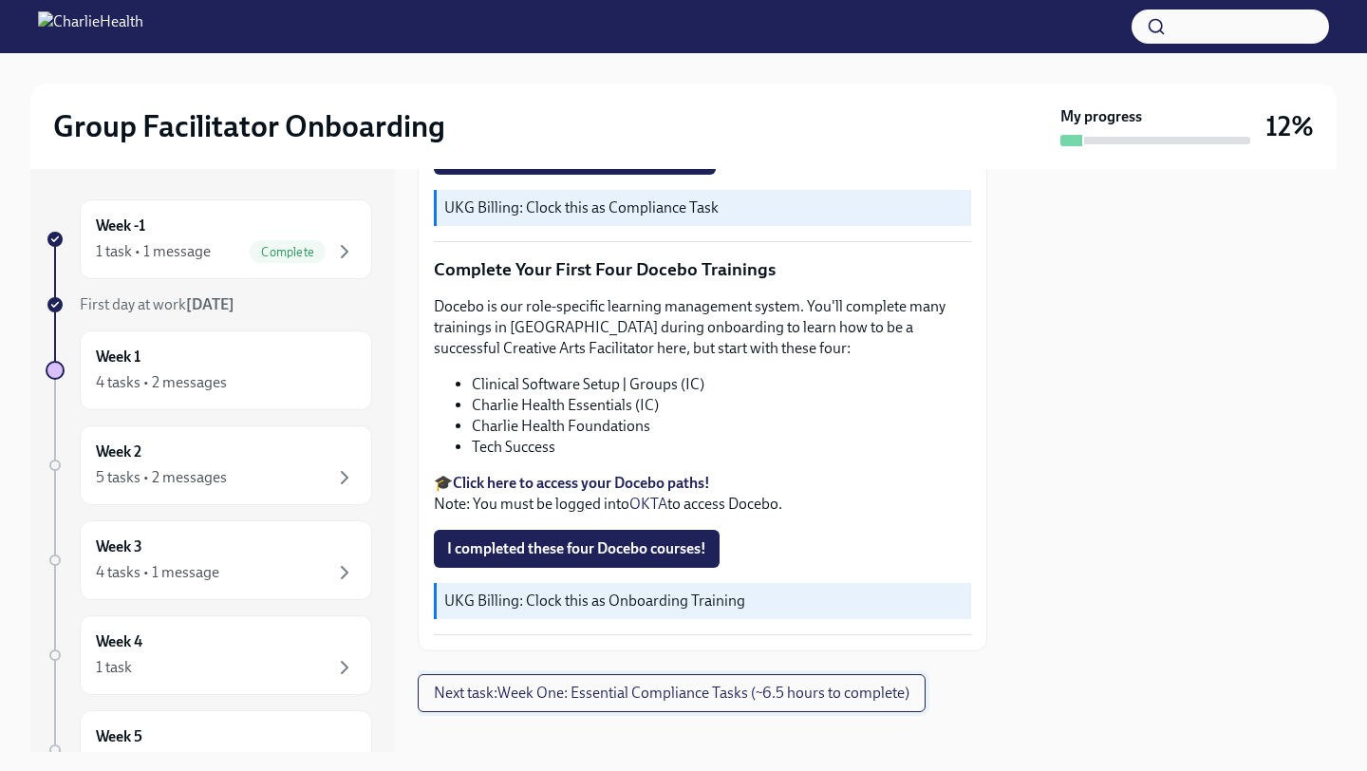
click at [619, 683] on span "Next task : Week One: Essential Compliance Tasks (~6.5 hours to complete)" at bounding box center [671, 692] width 475 height 19
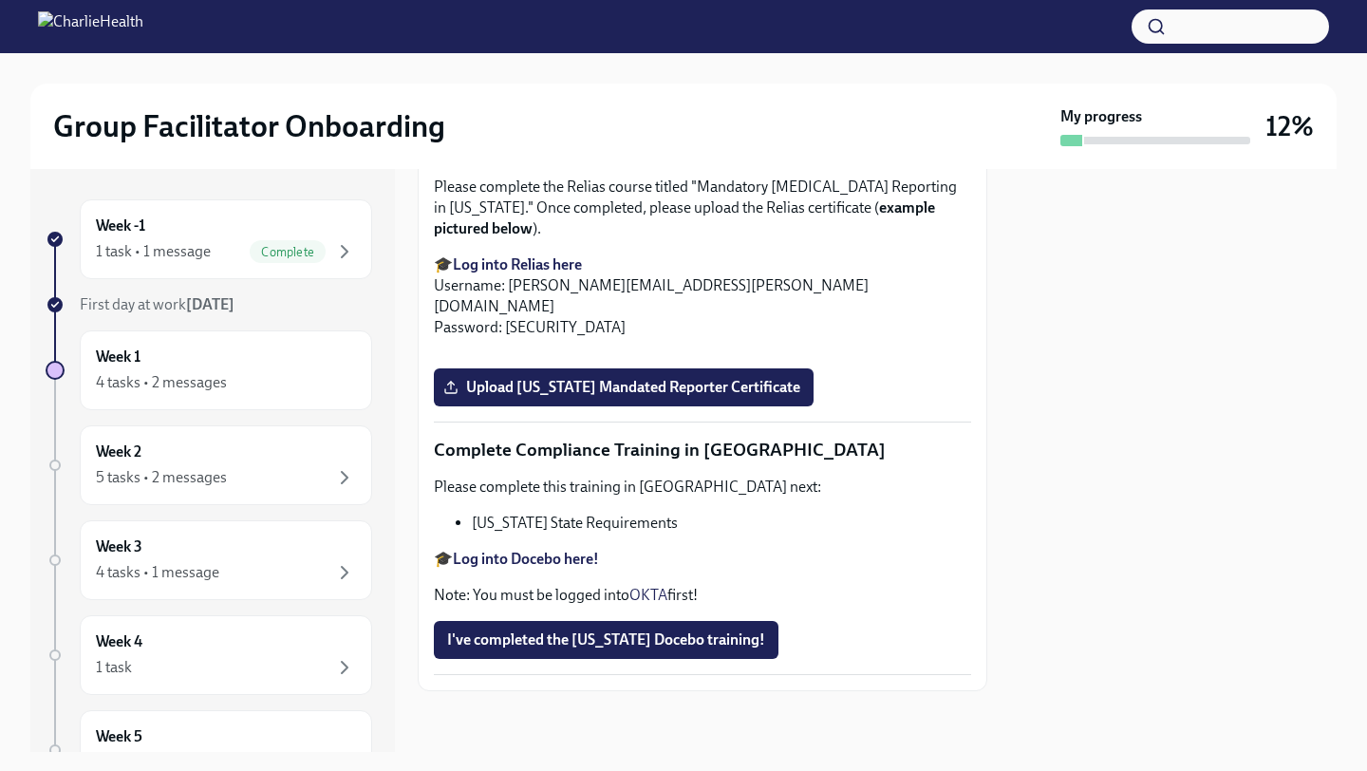
scroll to position [3552, 0]
click at [565, 273] on strong "Log into Relias here" at bounding box center [517, 264] width 129 height 18
click at [717, 397] on span "Upload [US_STATE] Mandated Reporter Certificate" at bounding box center [623, 387] width 353 height 19
click at [0, 0] on input "Upload [US_STATE] Mandated Reporter Certificate" at bounding box center [0, 0] width 0 height 0
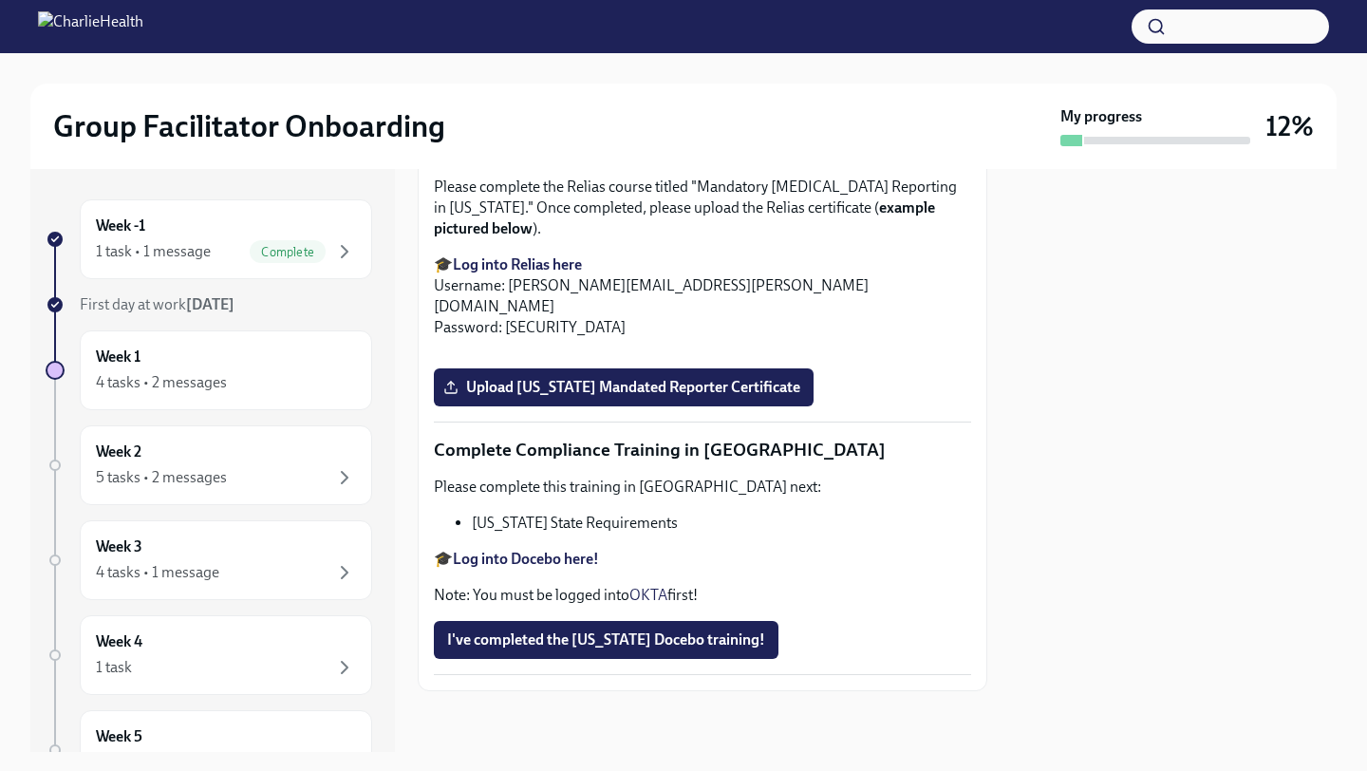
scroll to position [3555, 0]
